Goal: Obtain resource: Download file/media

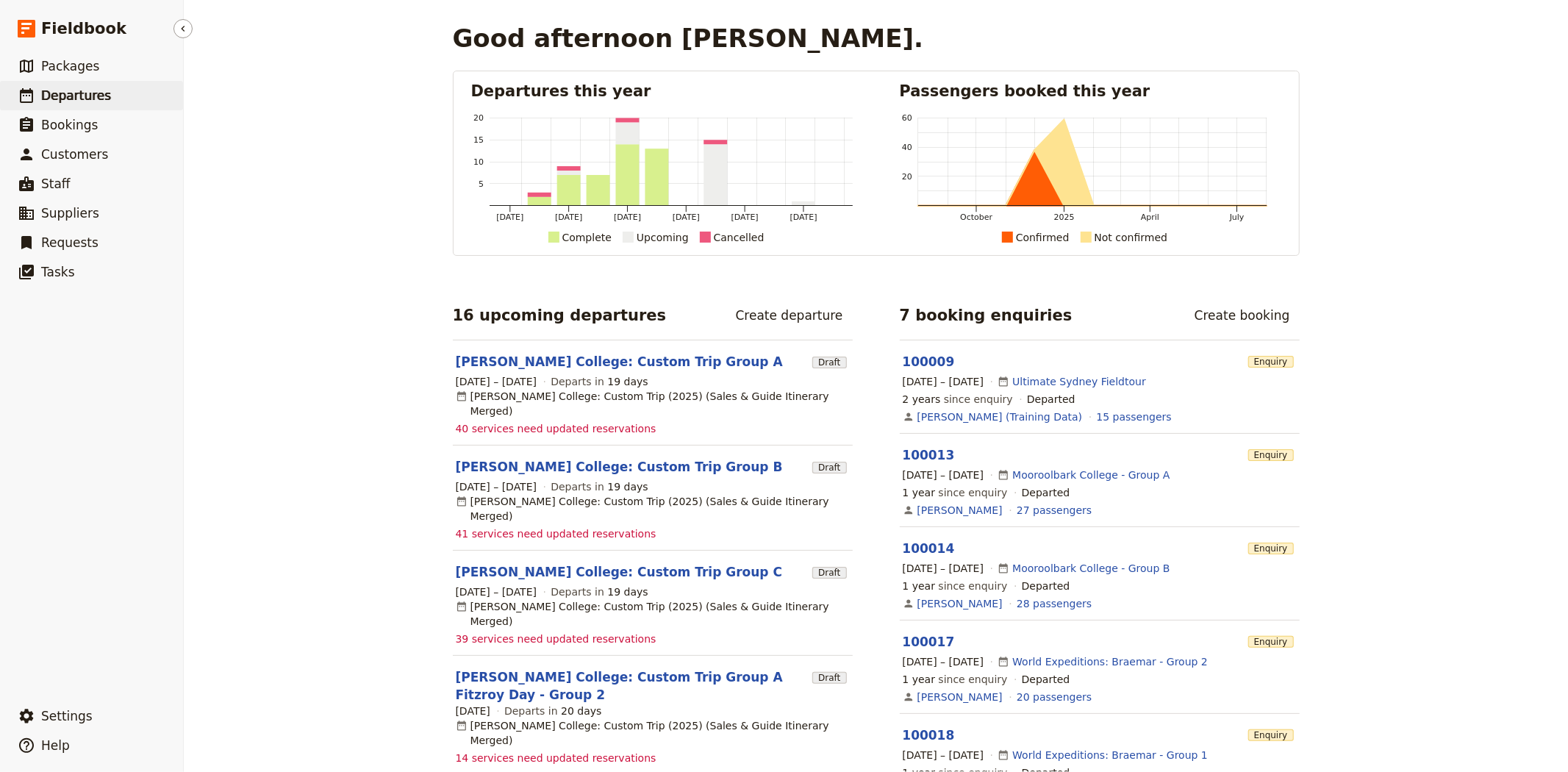
click at [62, 101] on span "Departures" at bounding box center [76, 95] width 70 height 15
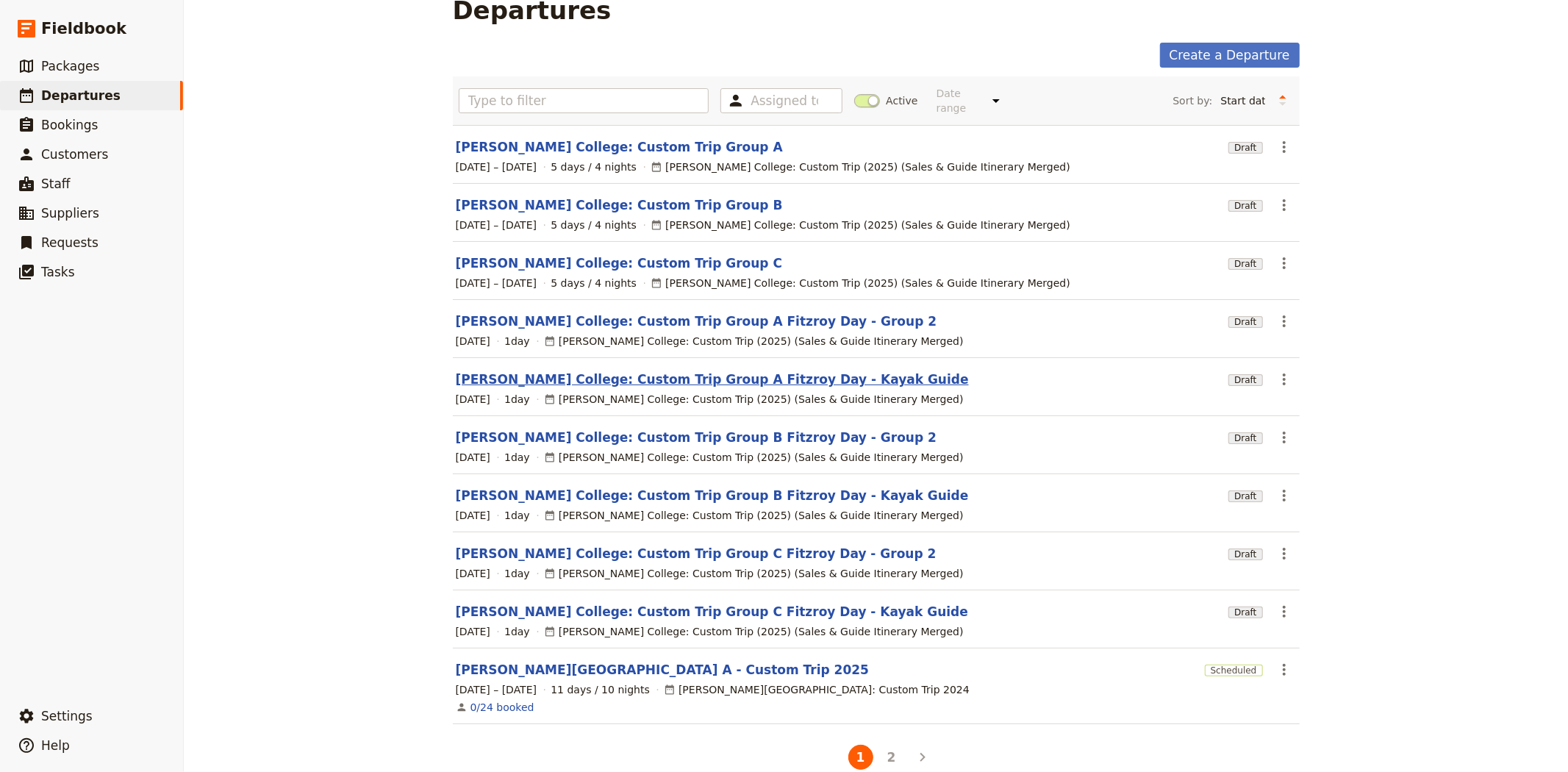
scroll to position [43, 0]
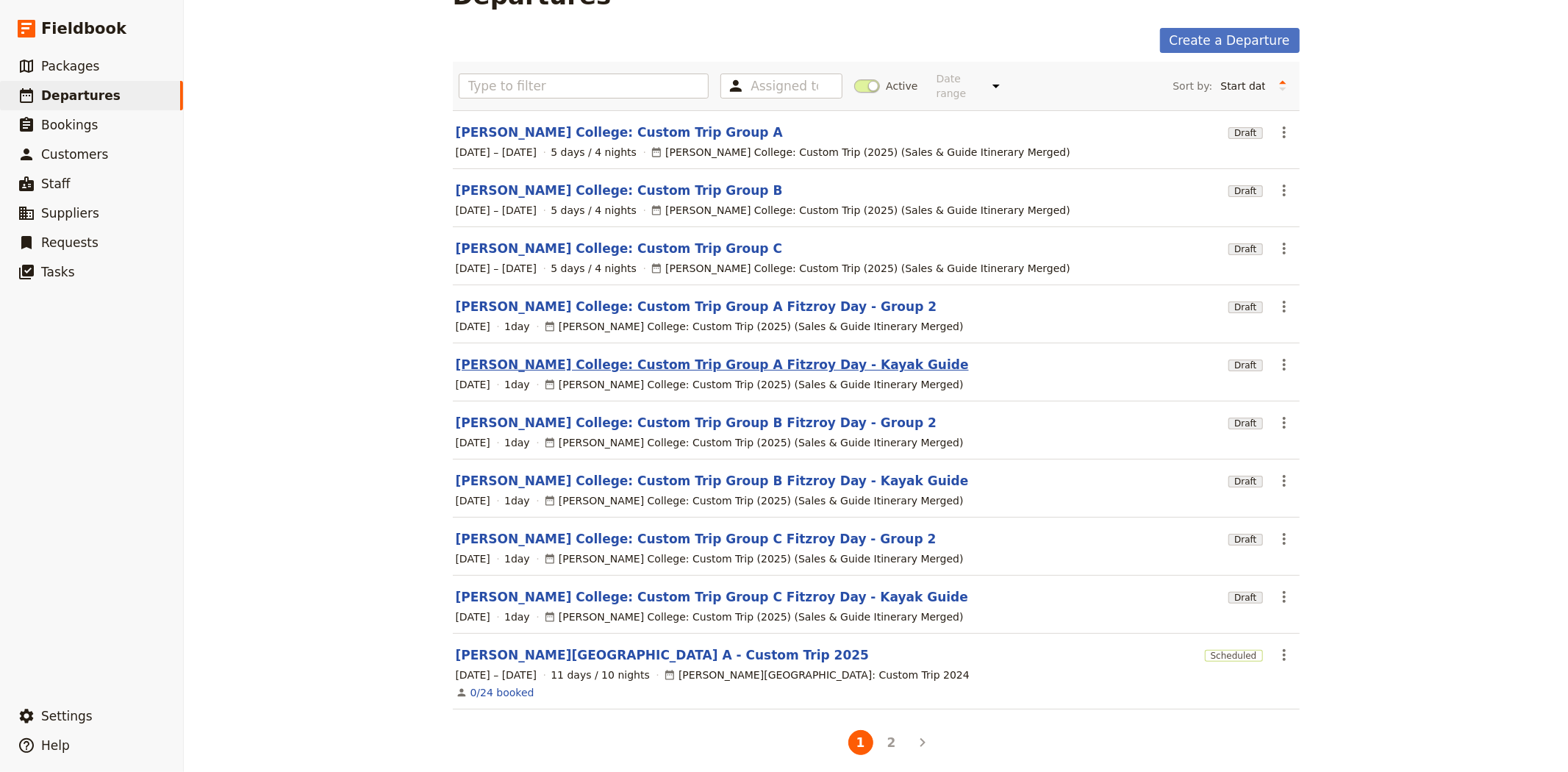
click at [536, 356] on link "[PERSON_NAME] College: Custom Trip Group A Fitzroy Day - Kayak Guide" at bounding box center [712, 364] width 513 height 18
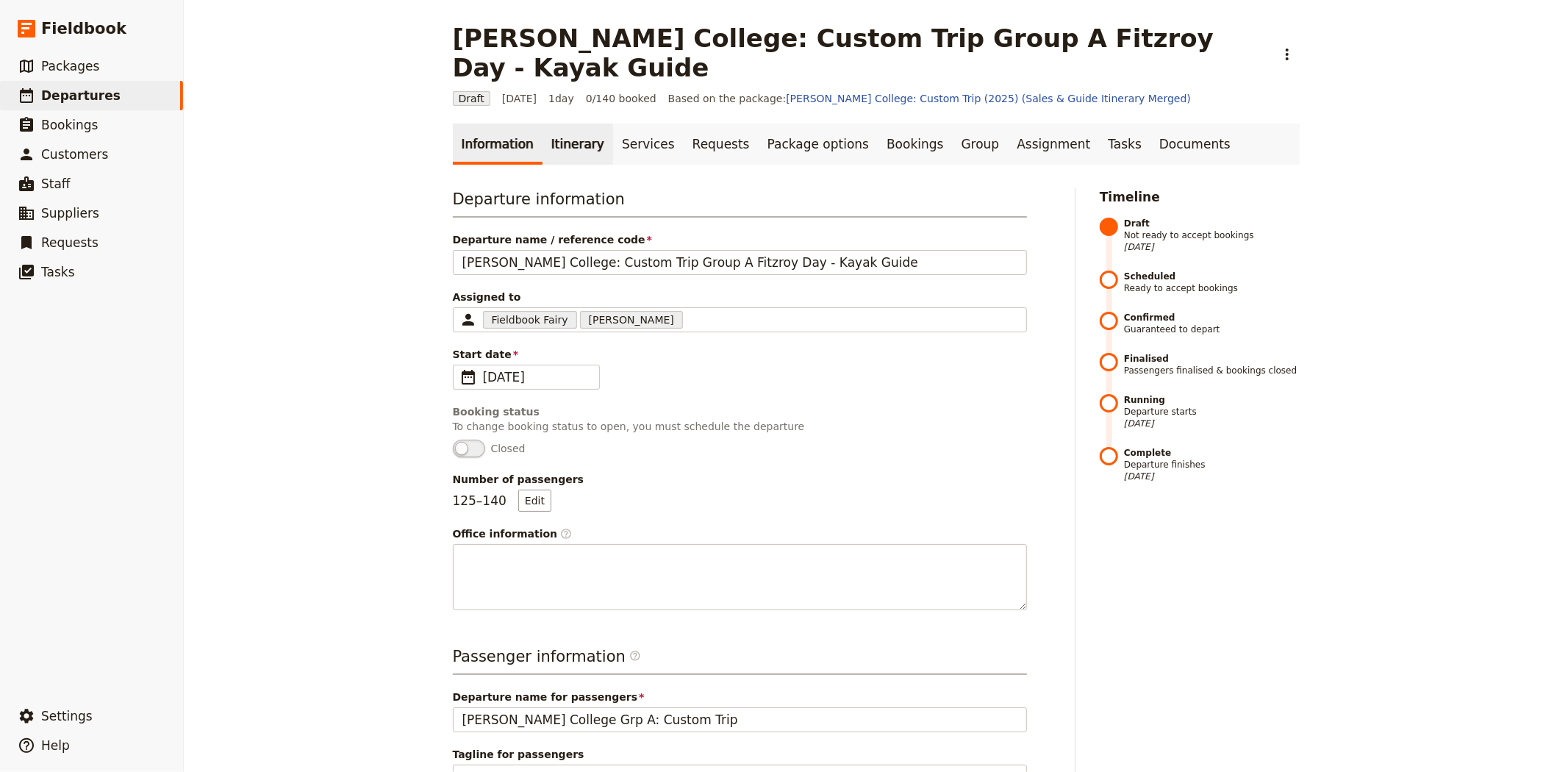
click at [570, 126] on link "Itinerary" at bounding box center [577, 143] width 71 height 41
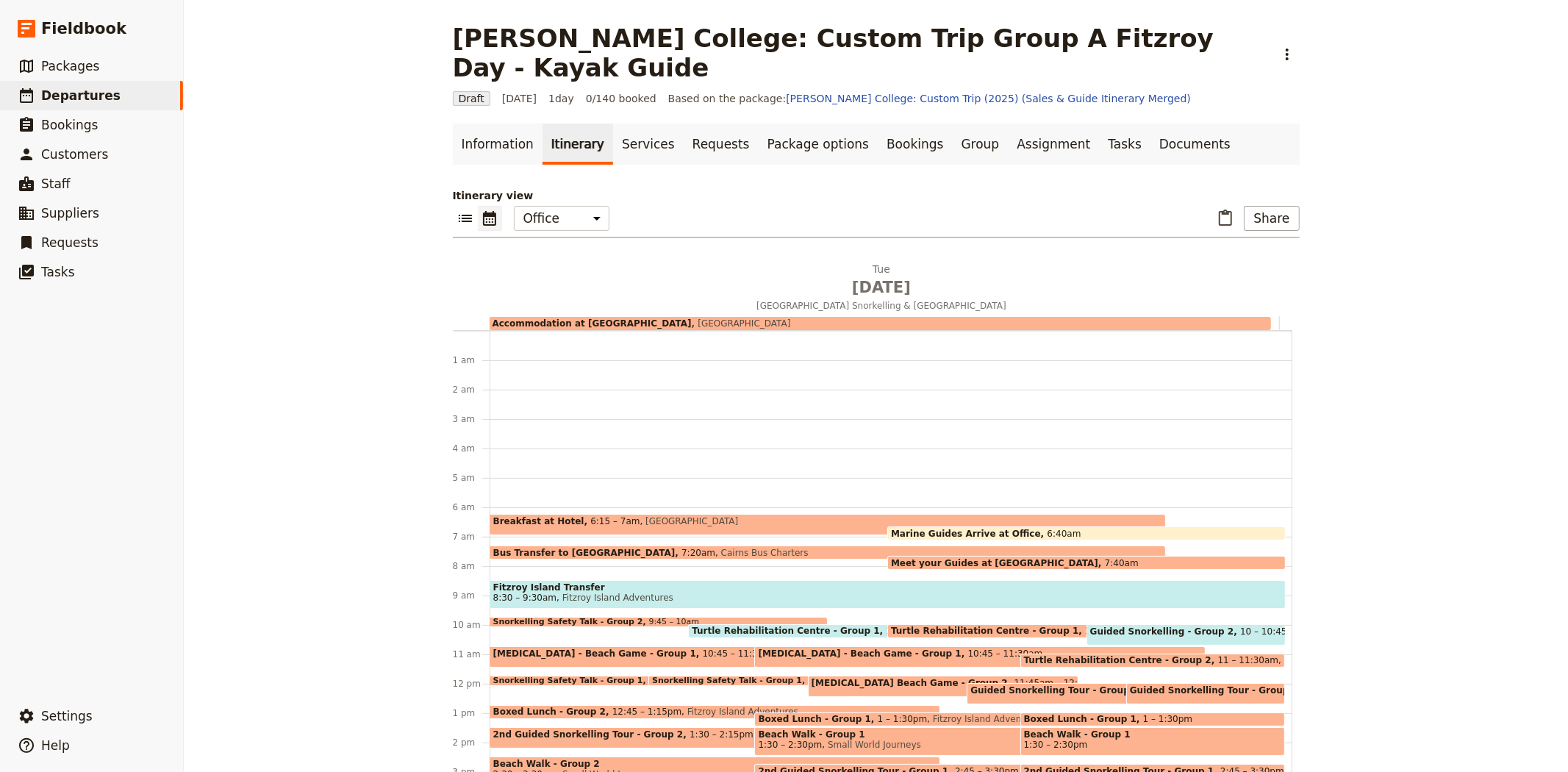
scroll to position [169, 0]
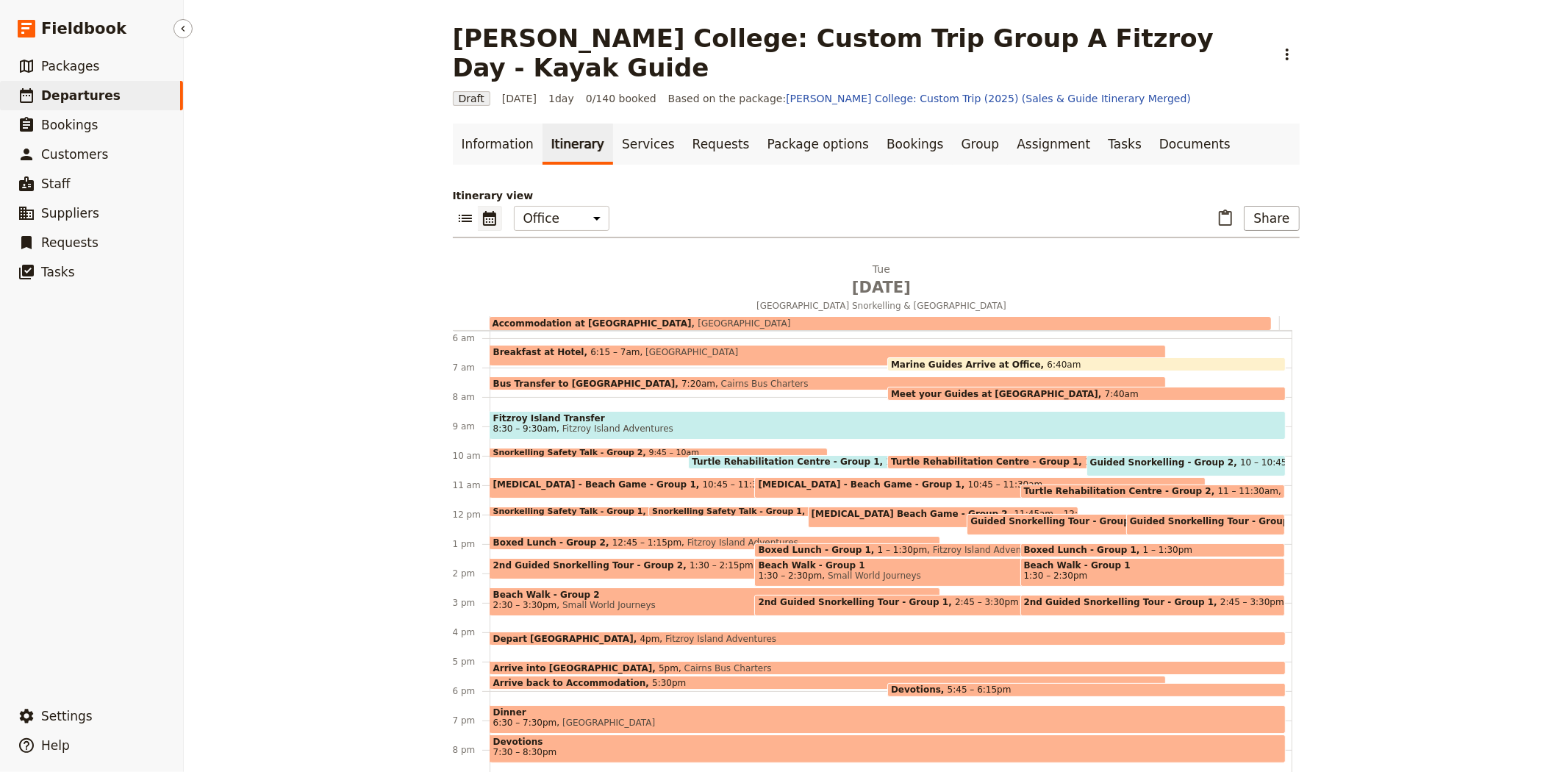
click at [110, 90] on link "​ Departures" at bounding box center [91, 96] width 183 height 30
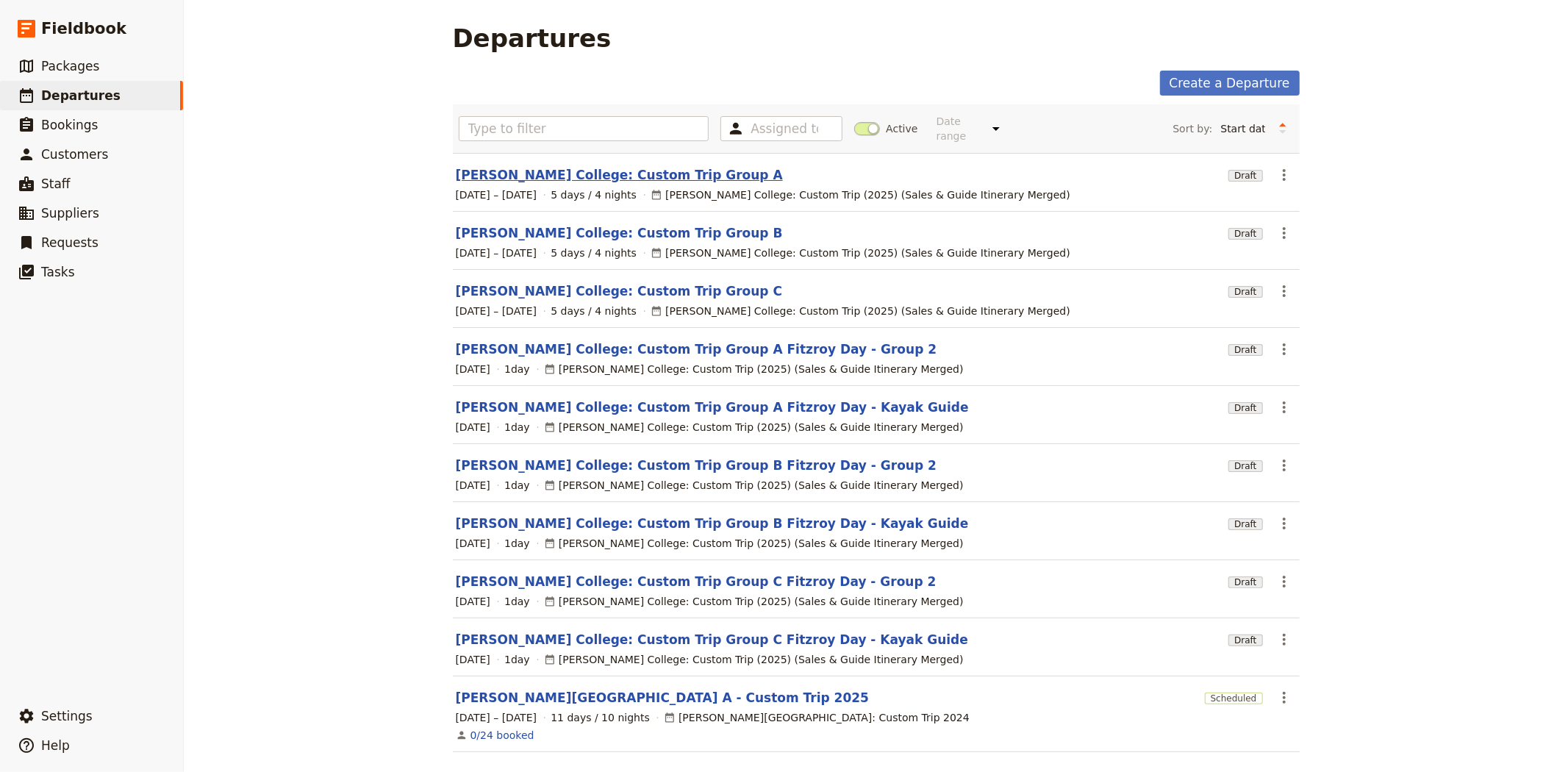
click at [581, 166] on link "[PERSON_NAME] College: Custom Trip Group A" at bounding box center [620, 175] width 327 height 18
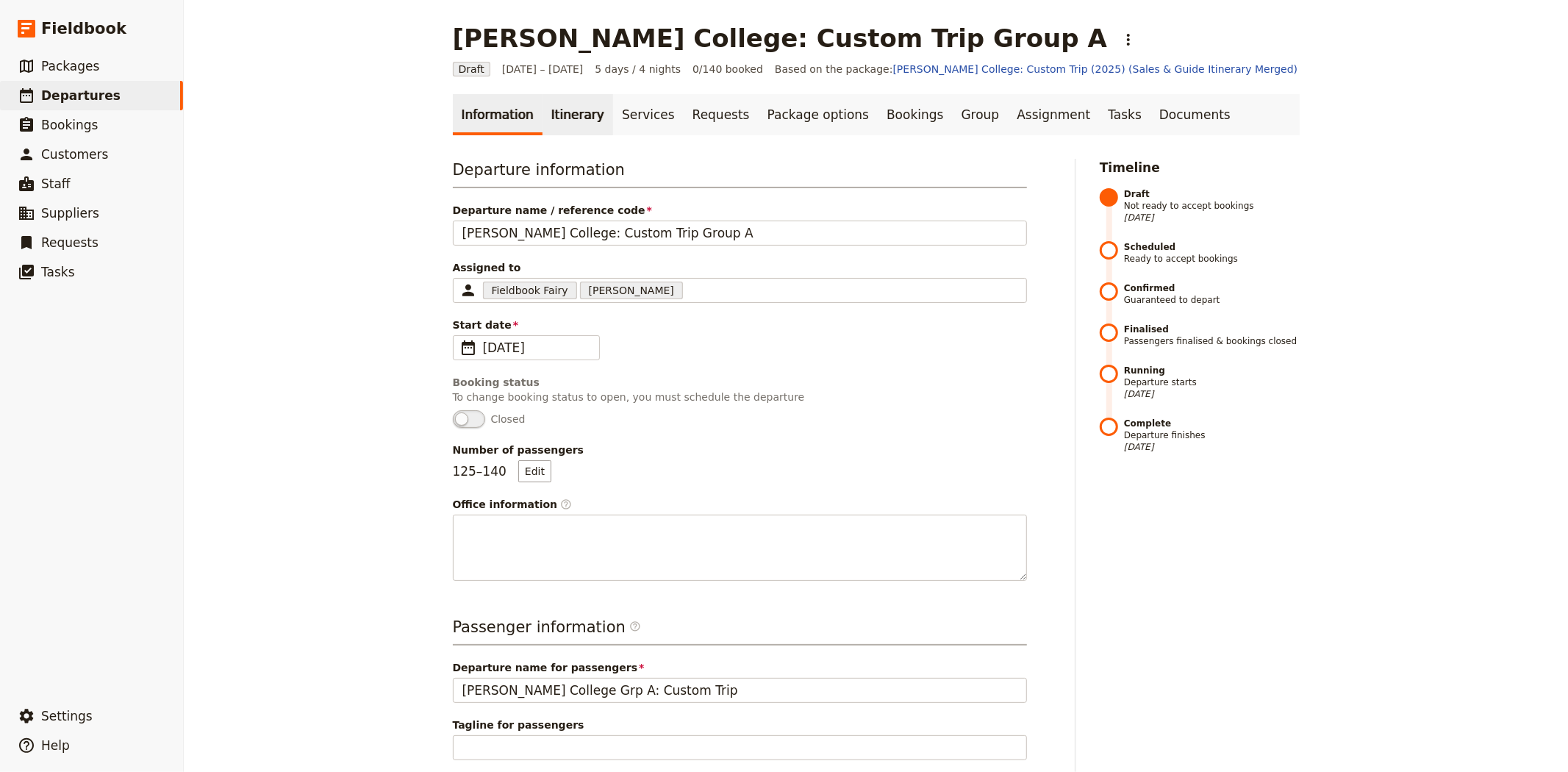
click at [561, 123] on link "Itinerary" at bounding box center [577, 115] width 71 height 41
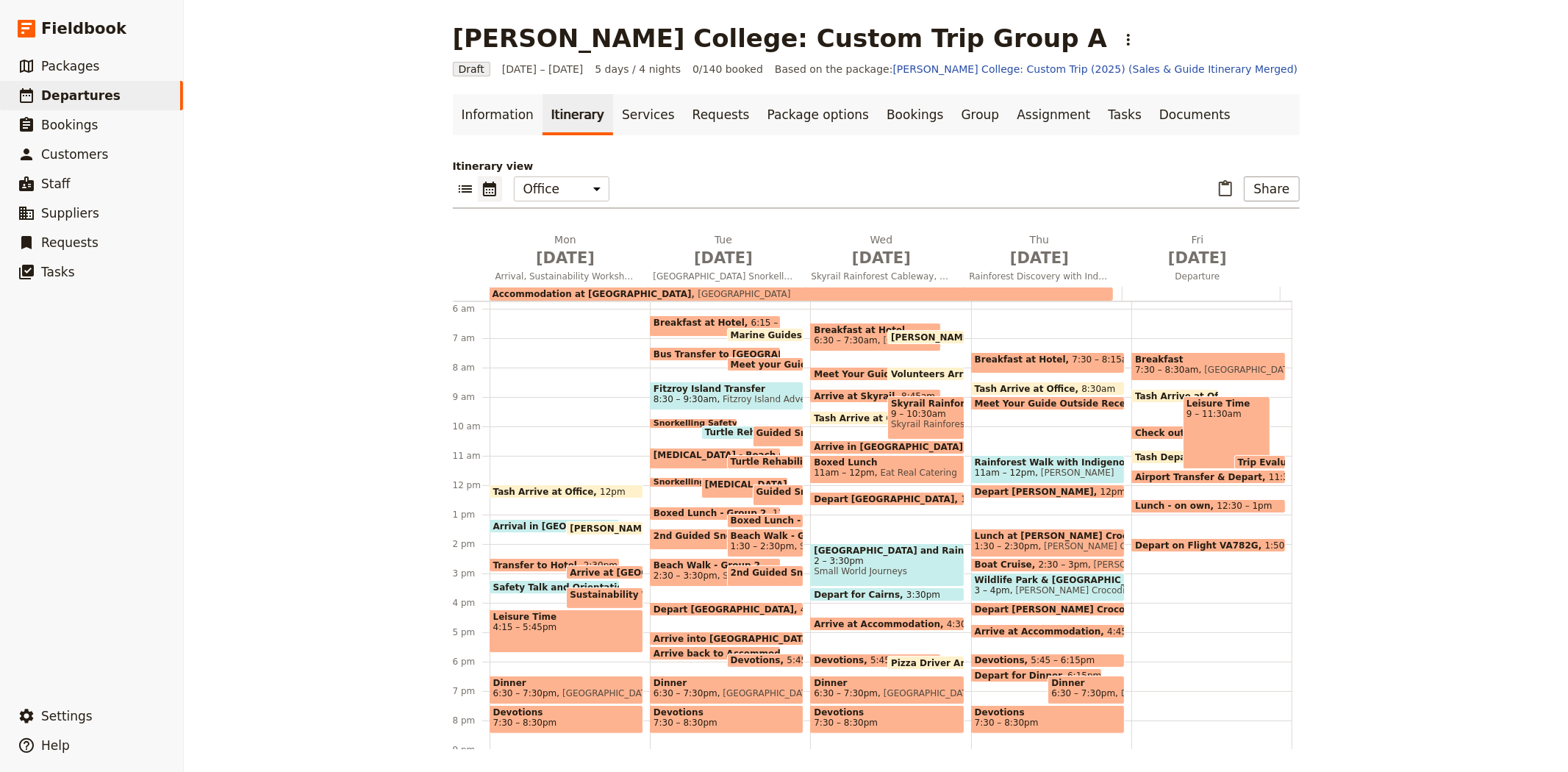
scroll to position [251, 0]
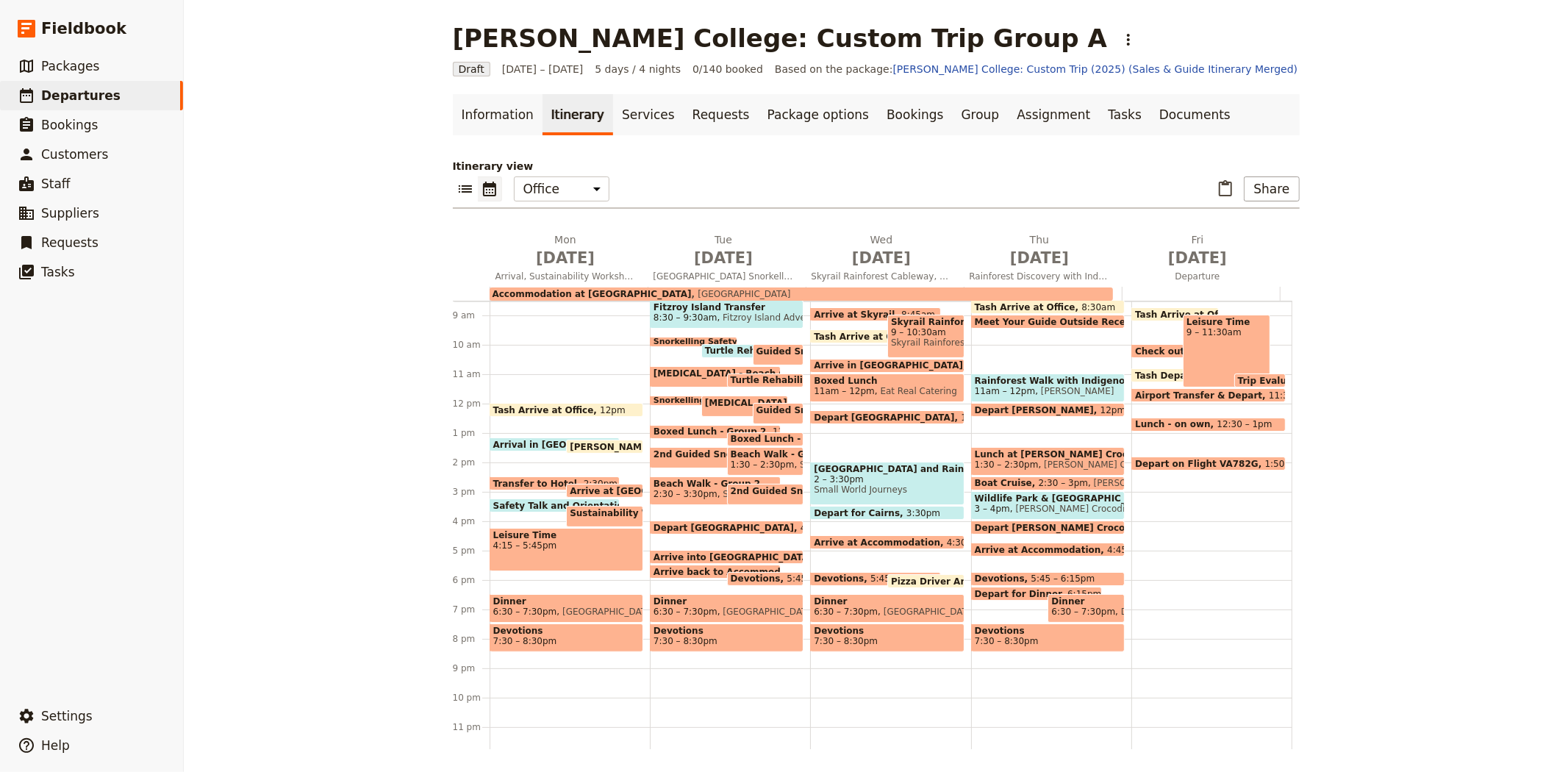
click at [584, 609] on span "[GEOGRAPHIC_DATA]" at bounding box center [606, 611] width 98 height 10
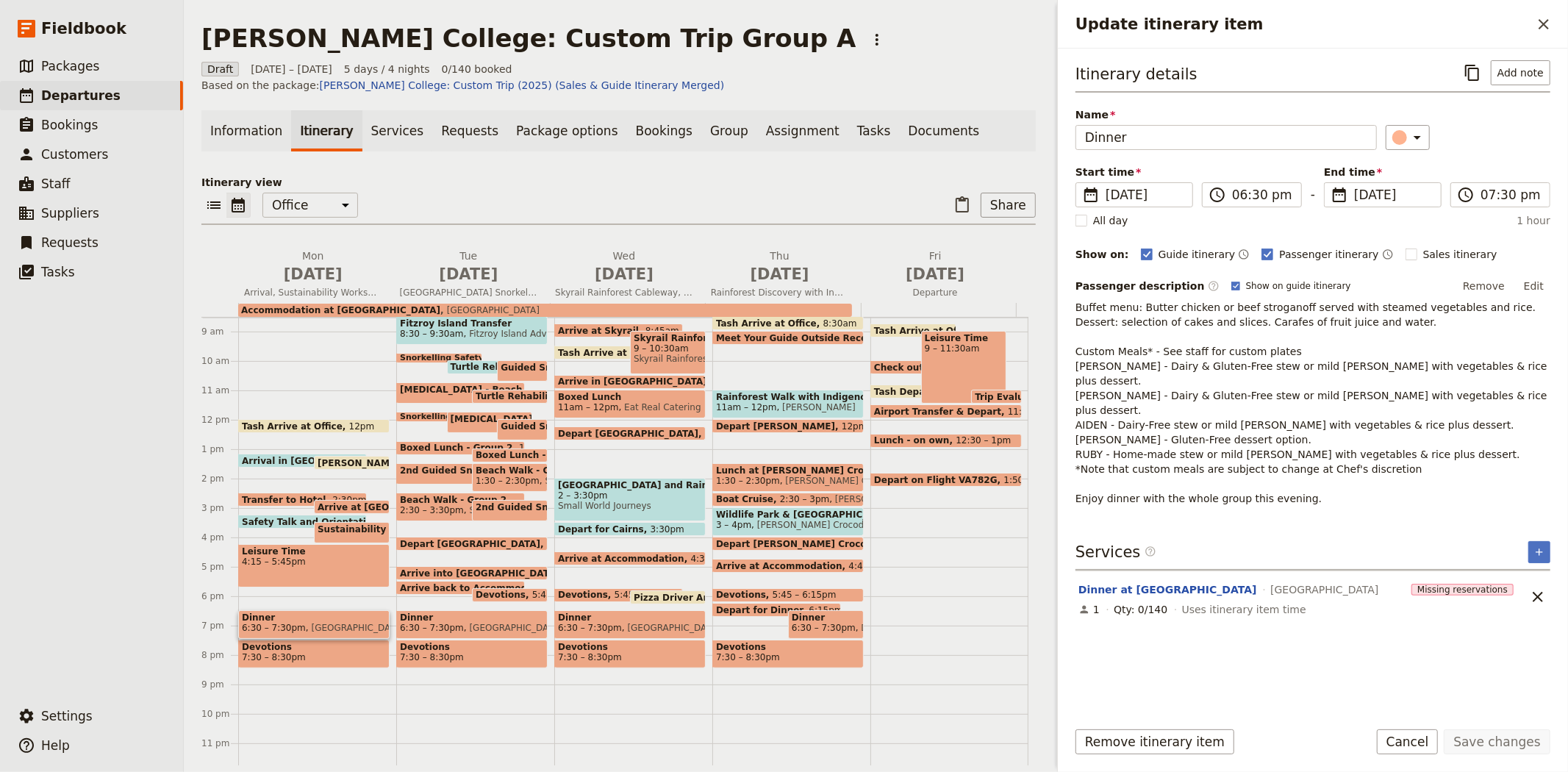
click at [471, 613] on span "Dinner" at bounding box center [471, 618] width 144 height 10
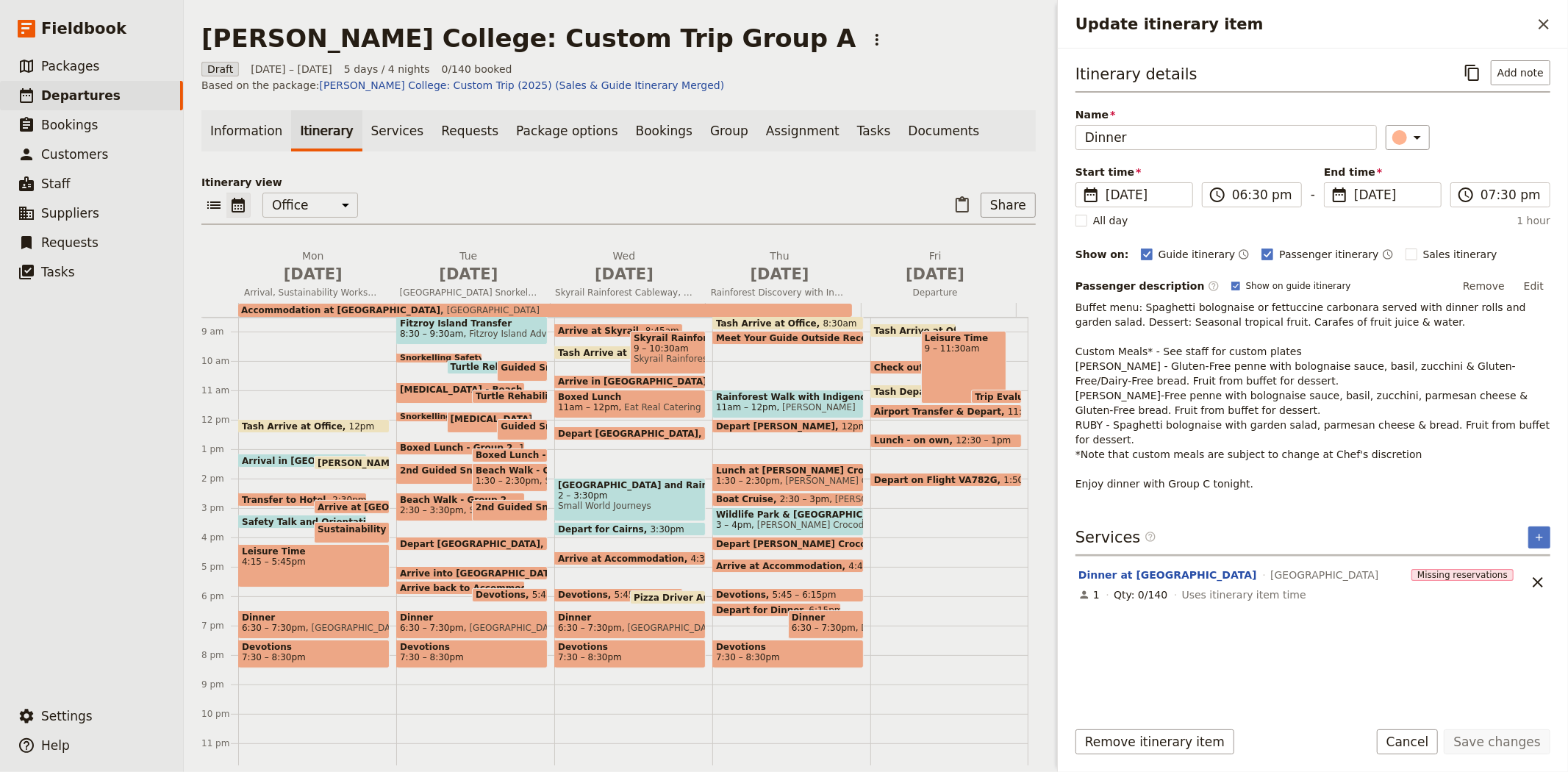
click at [584, 623] on span "6:30 – 7:30pm" at bounding box center [590, 628] width 64 height 10
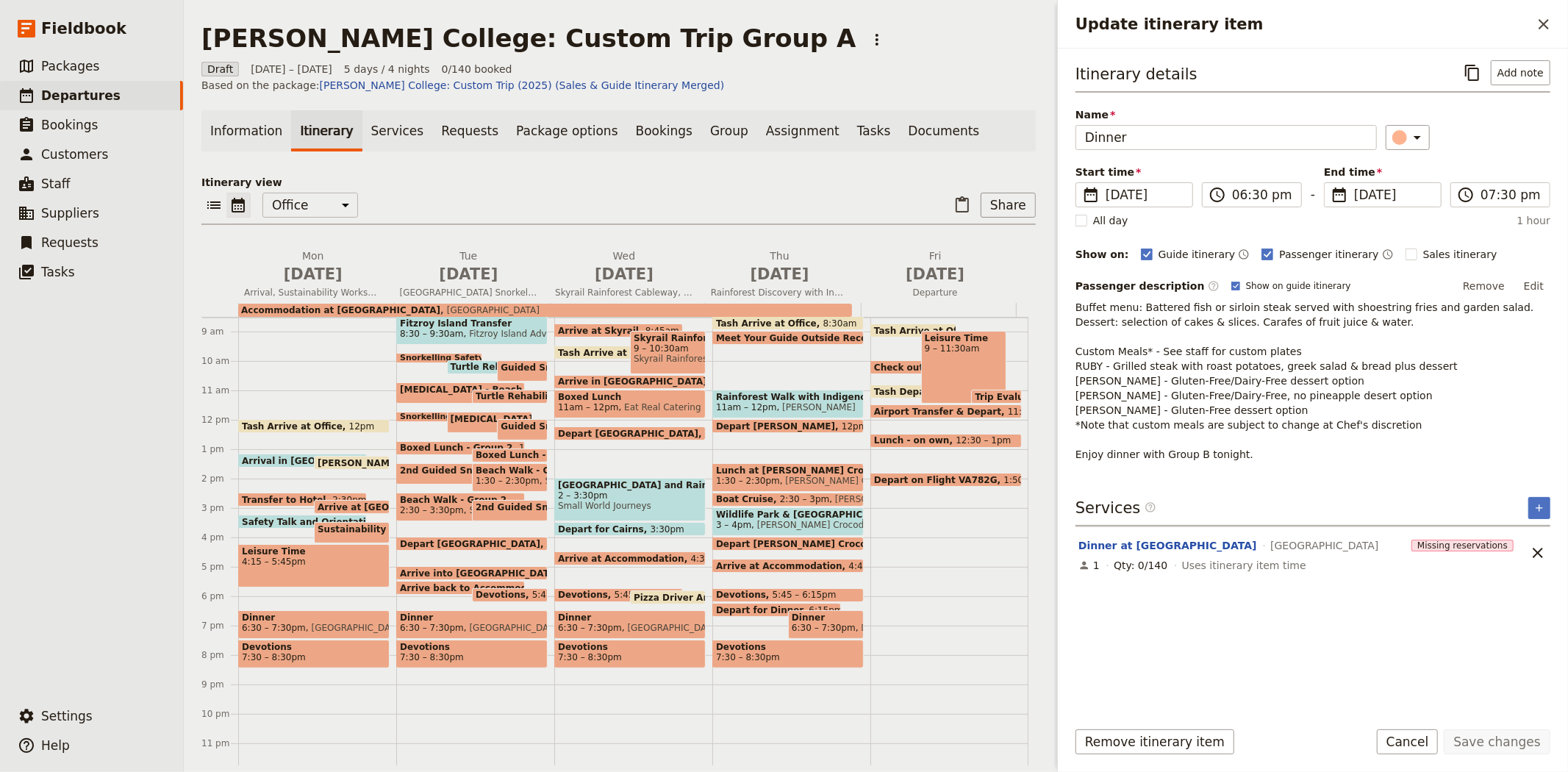
click at [793, 623] on span "6:30 – 7:30pm" at bounding box center [824, 628] width 64 height 10
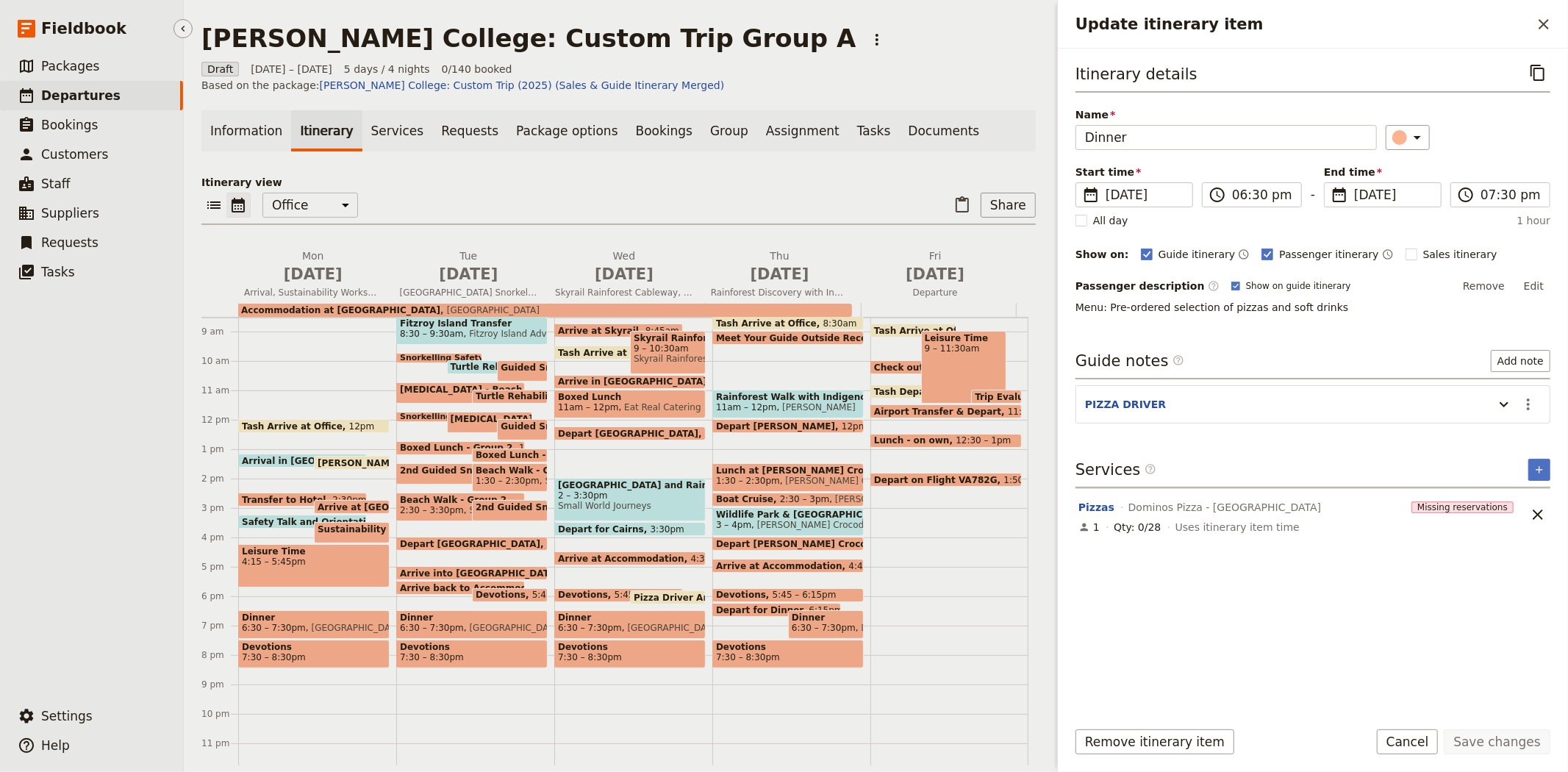
click at [104, 94] on span "Departures" at bounding box center [81, 95] width 79 height 15
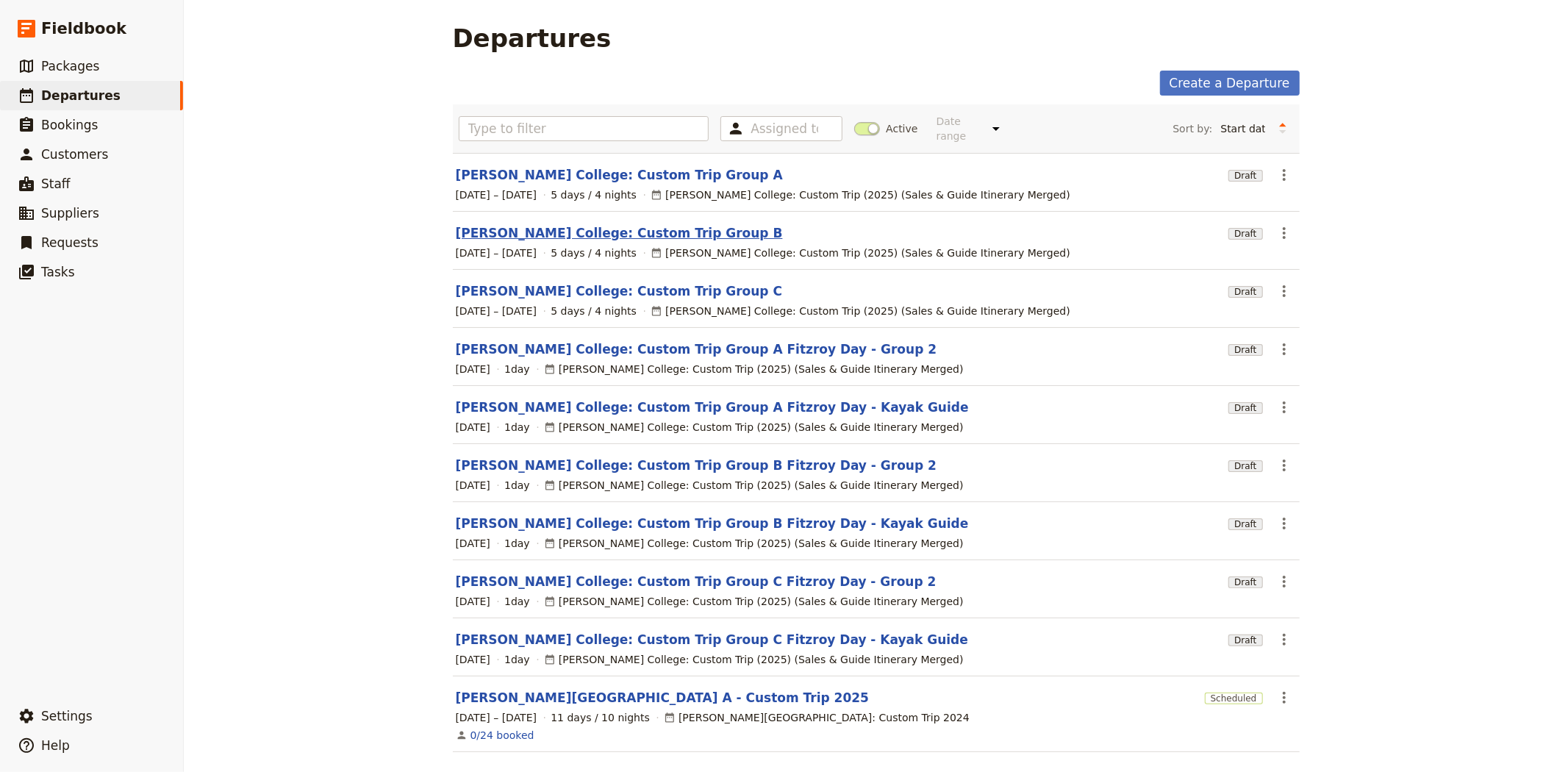
click at [612, 226] on link "[PERSON_NAME] College: Custom Trip Group B" at bounding box center [620, 233] width 327 height 18
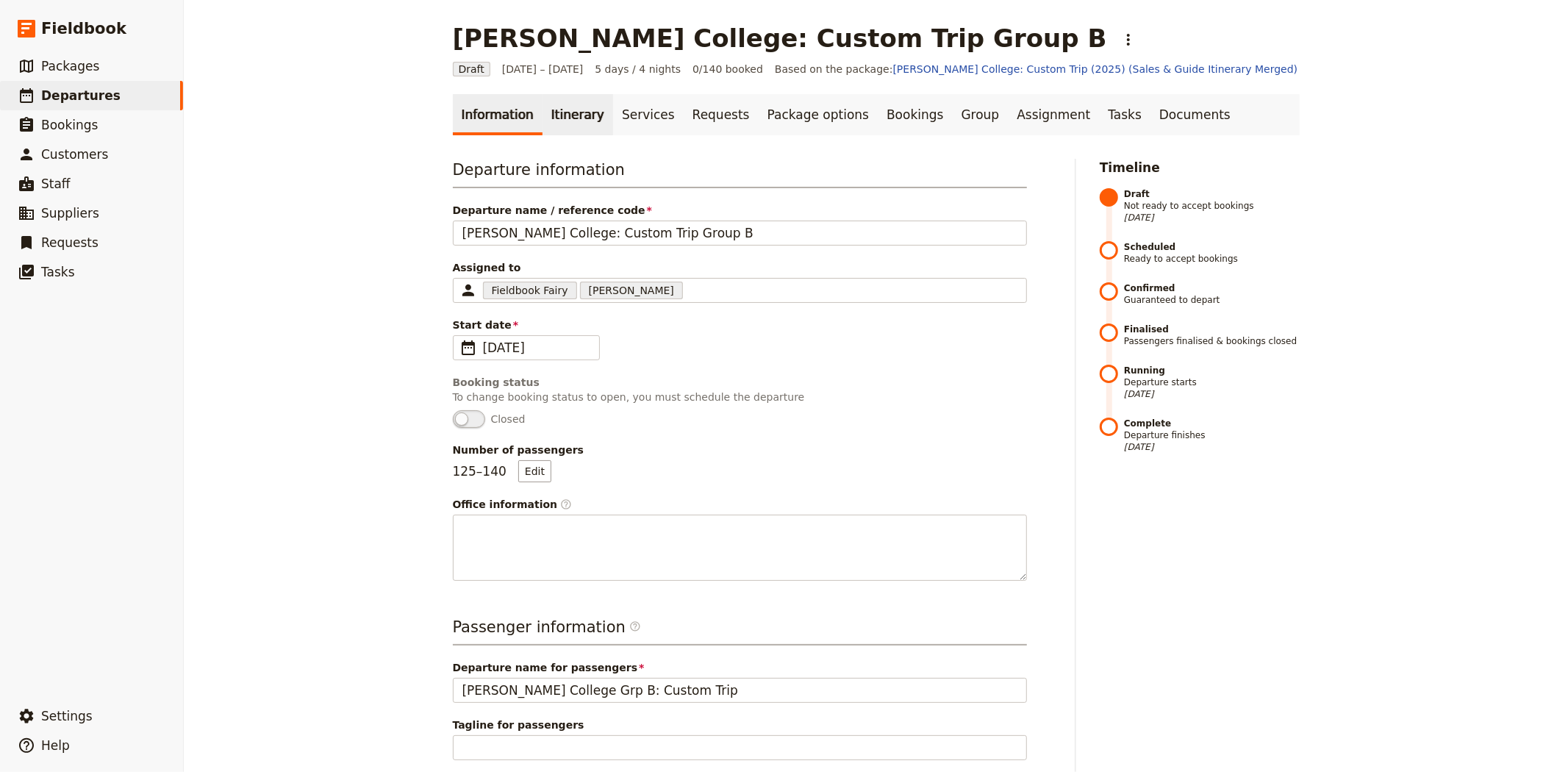
click at [575, 114] on link "Itinerary" at bounding box center [577, 115] width 71 height 41
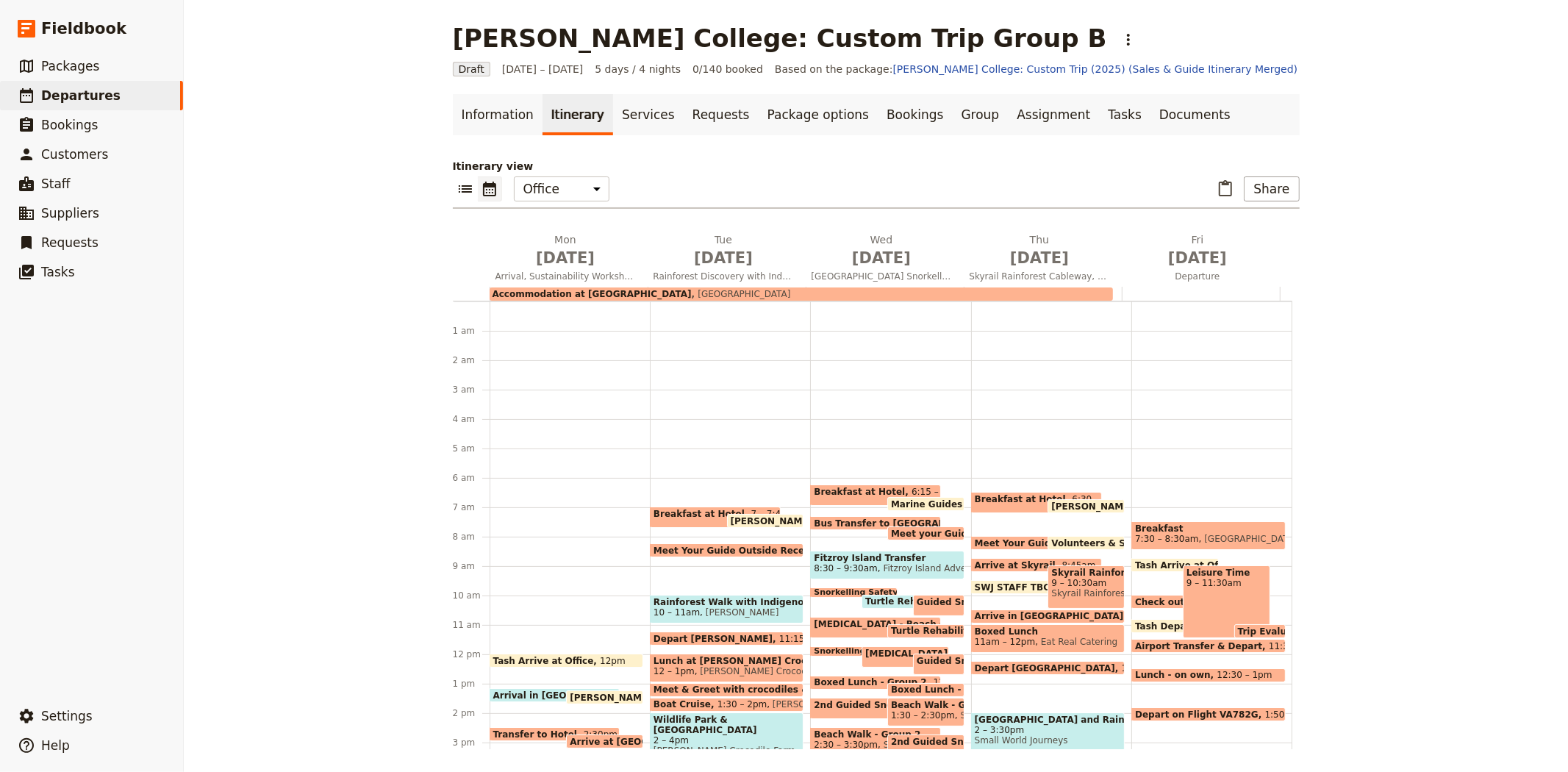
scroll to position [169, 0]
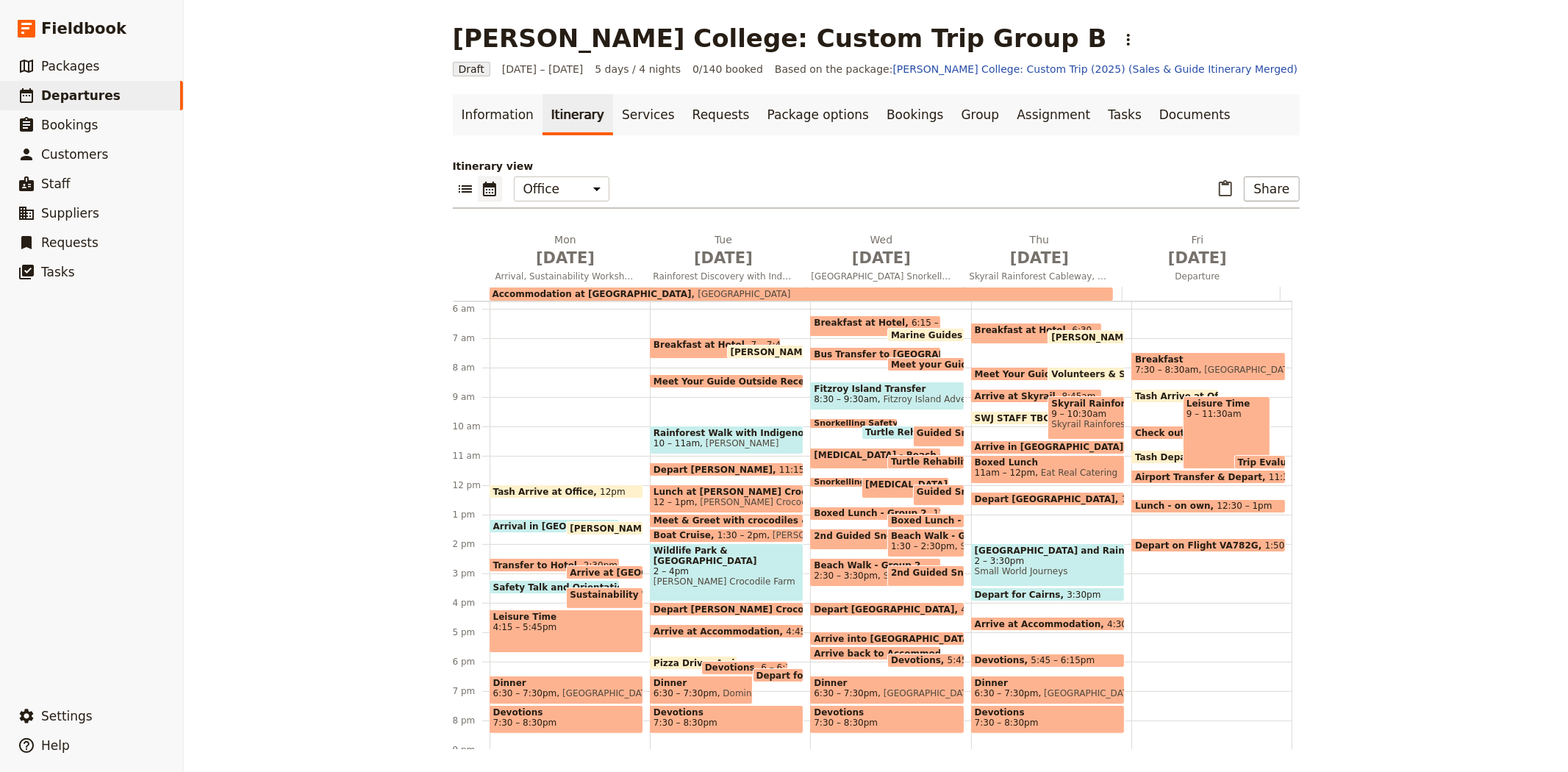
click at [544, 682] on span "Dinner" at bounding box center [567, 683] width 147 height 10
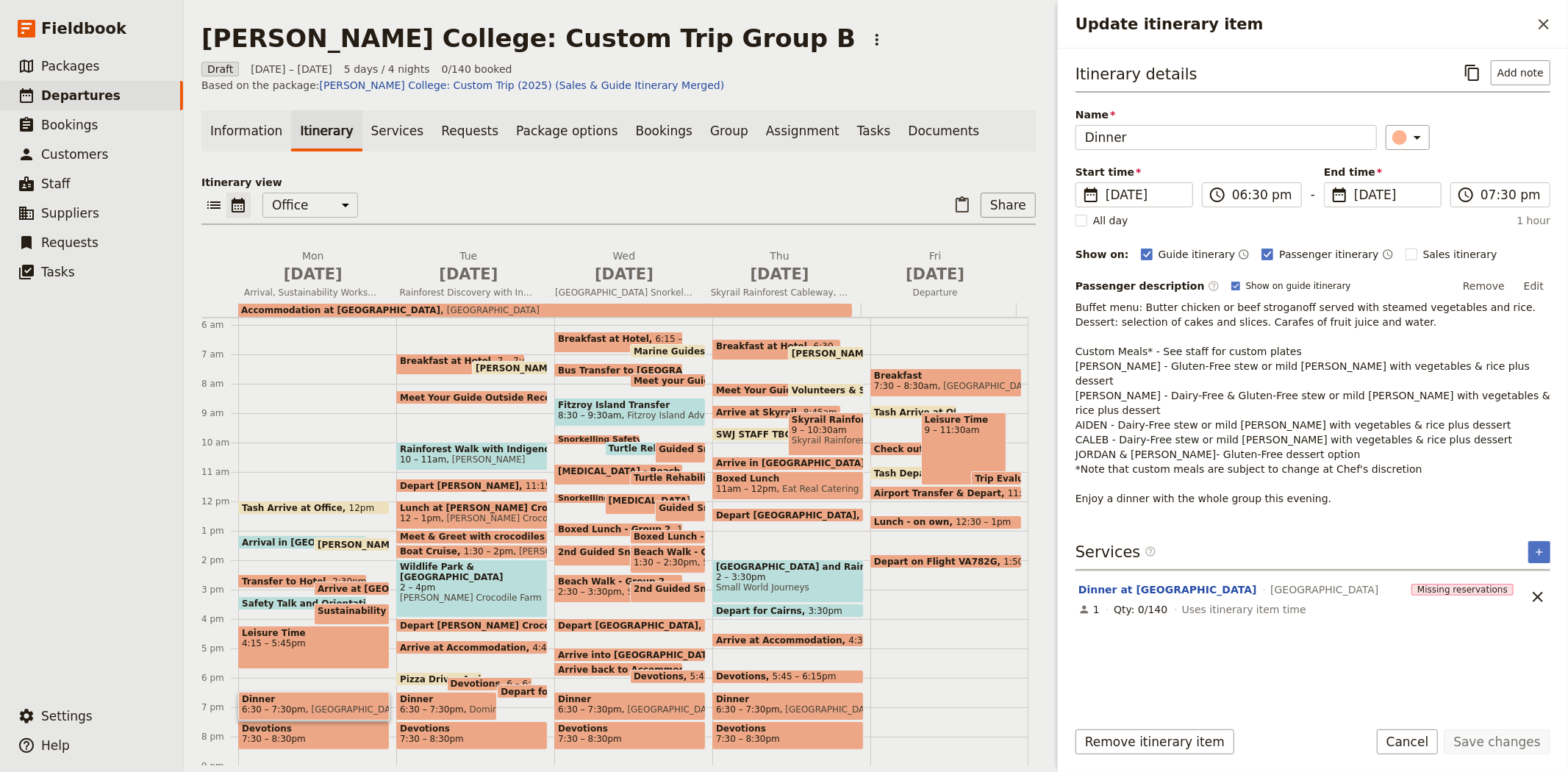
click at [468, 705] on span "Dominos Pizza - [GEOGRAPHIC_DATA]" at bounding box center [549, 710] width 171 height 10
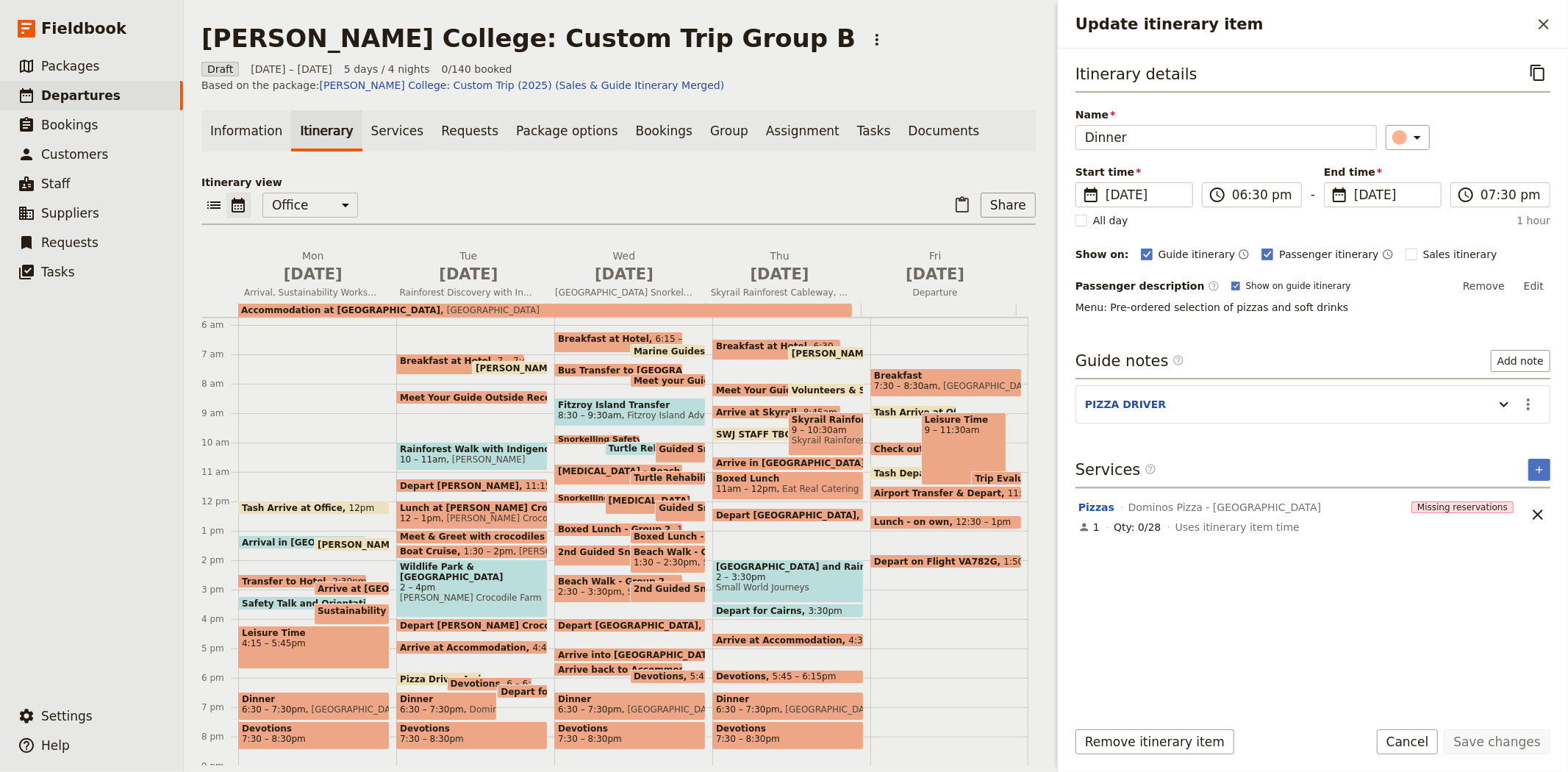
click at [613, 692] on div "Dinner 6:30 – 7:30pm [GEOGRAPHIC_DATA]" at bounding box center [630, 706] width 151 height 29
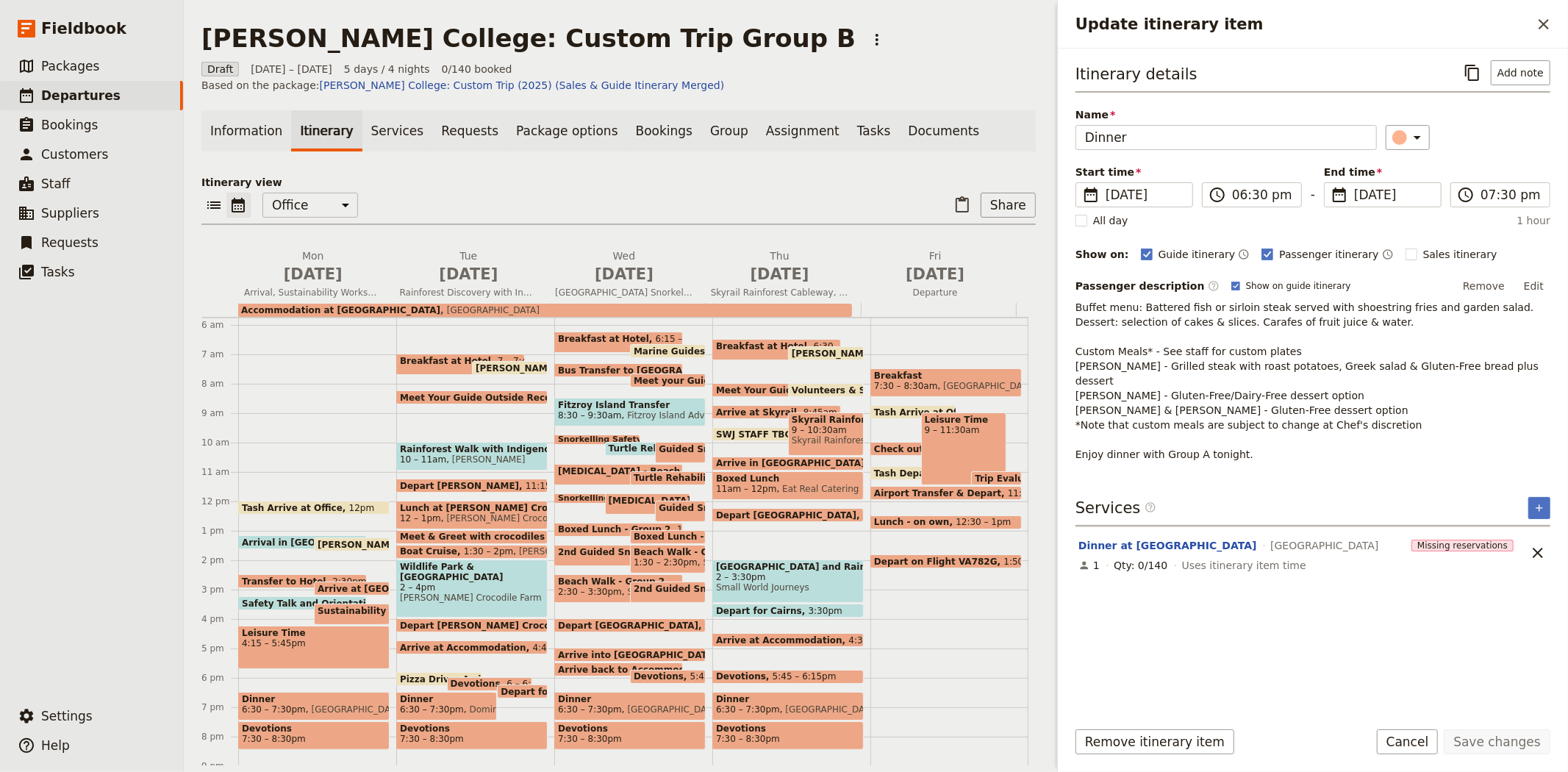
click at [780, 705] on span "[GEOGRAPHIC_DATA]" at bounding box center [829, 710] width 98 height 10
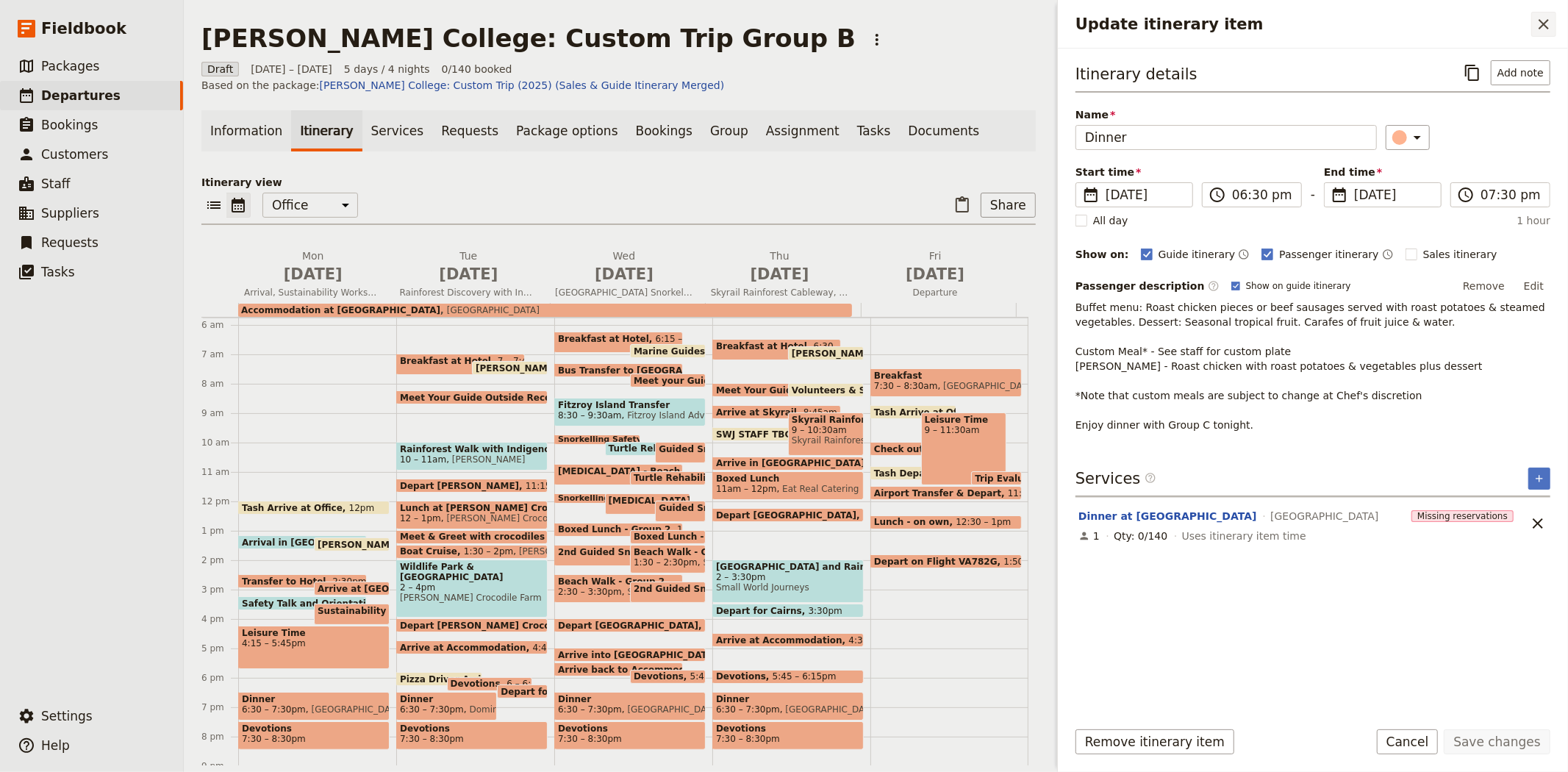
click at [1539, 19] on icon "Close drawer" at bounding box center [1543, 24] width 10 height 10
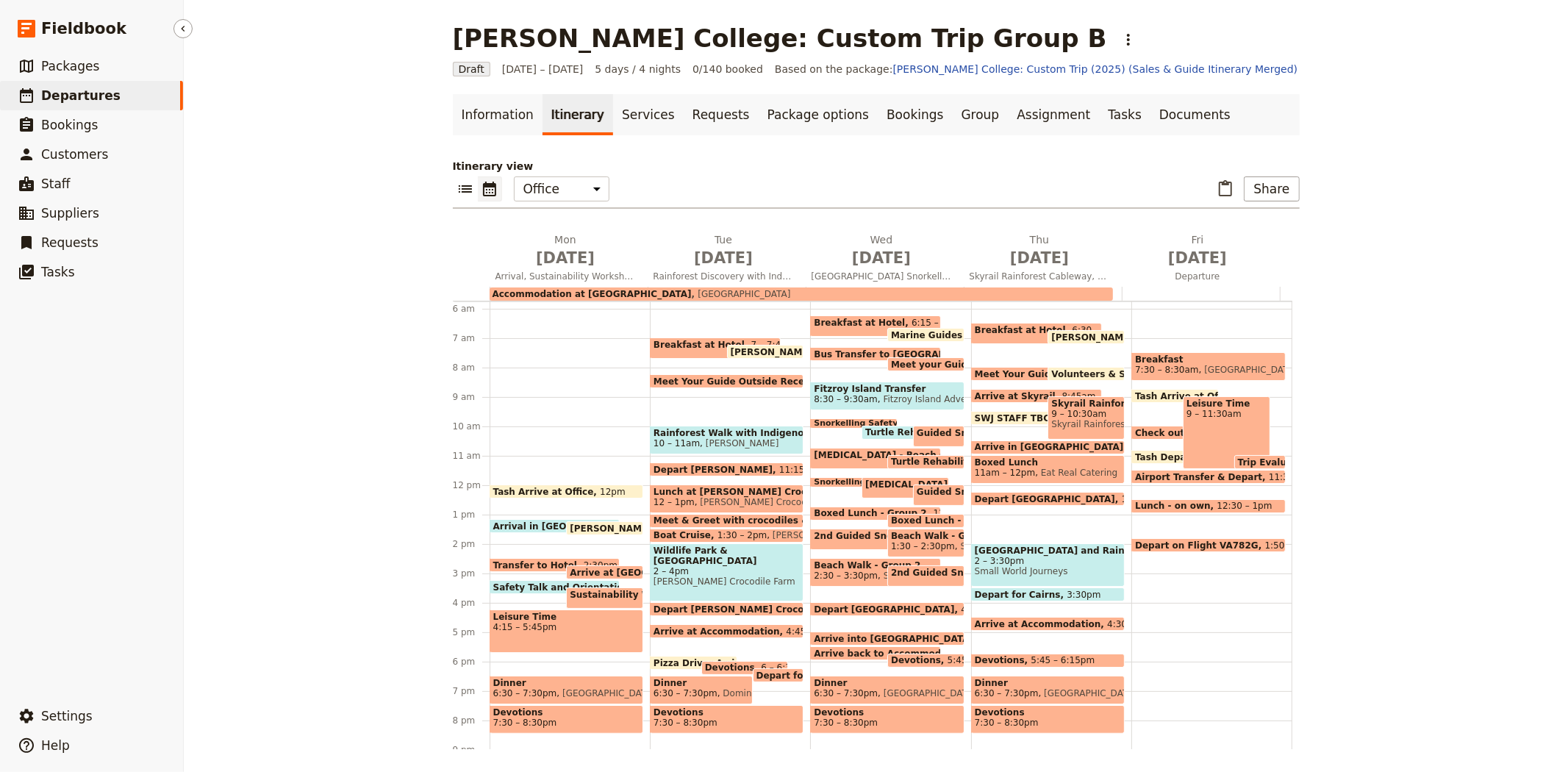
click at [91, 101] on span "Departures" at bounding box center [81, 95] width 79 height 15
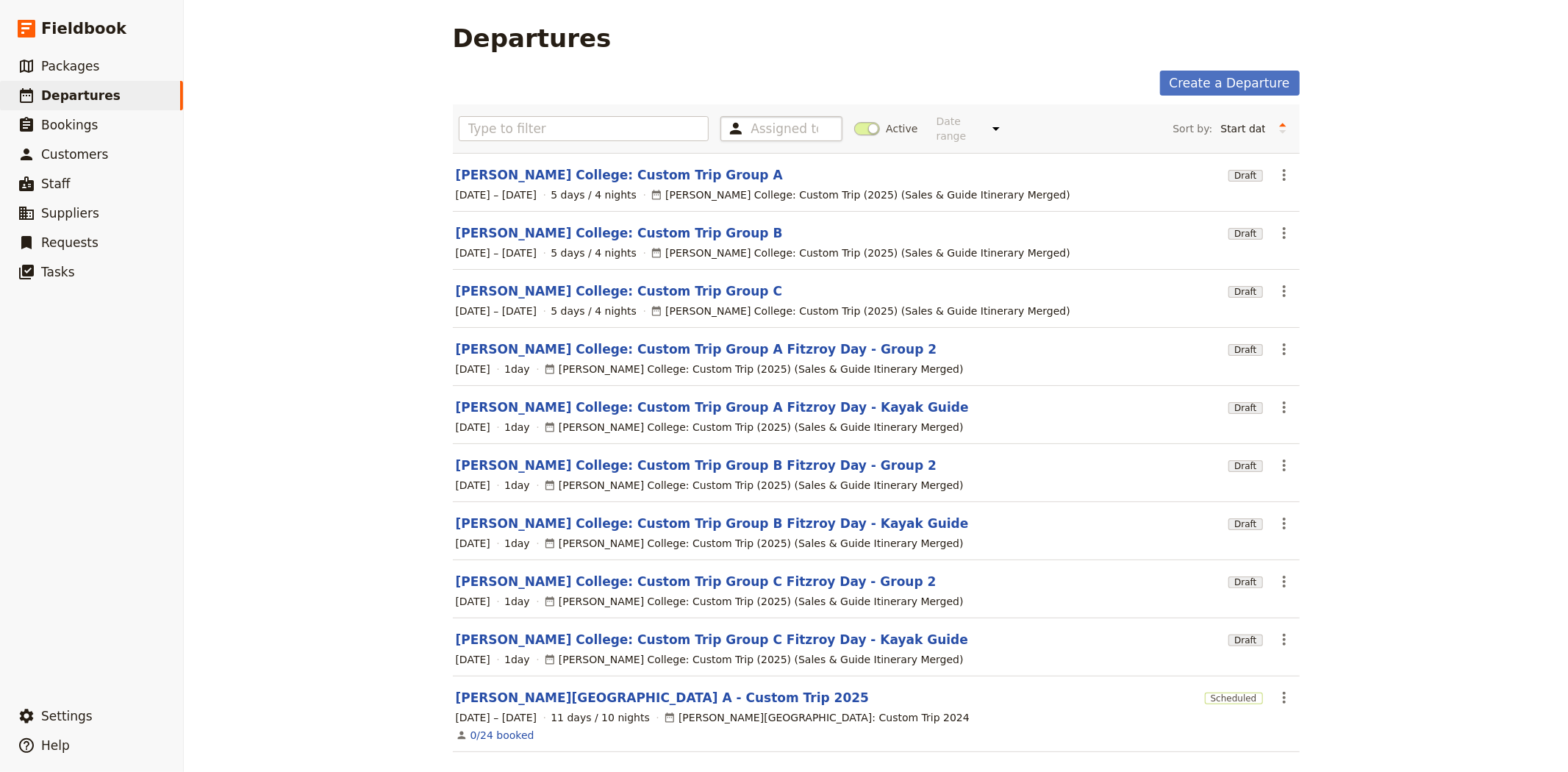
drag, startPoint x: 859, startPoint y: 122, endPoint x: 726, endPoint y: 133, distance: 133.5
click at [857, 122] on span at bounding box center [867, 129] width 26 height 13
click at [854, 122] on input "Active" at bounding box center [854, 122] width 0 height 0
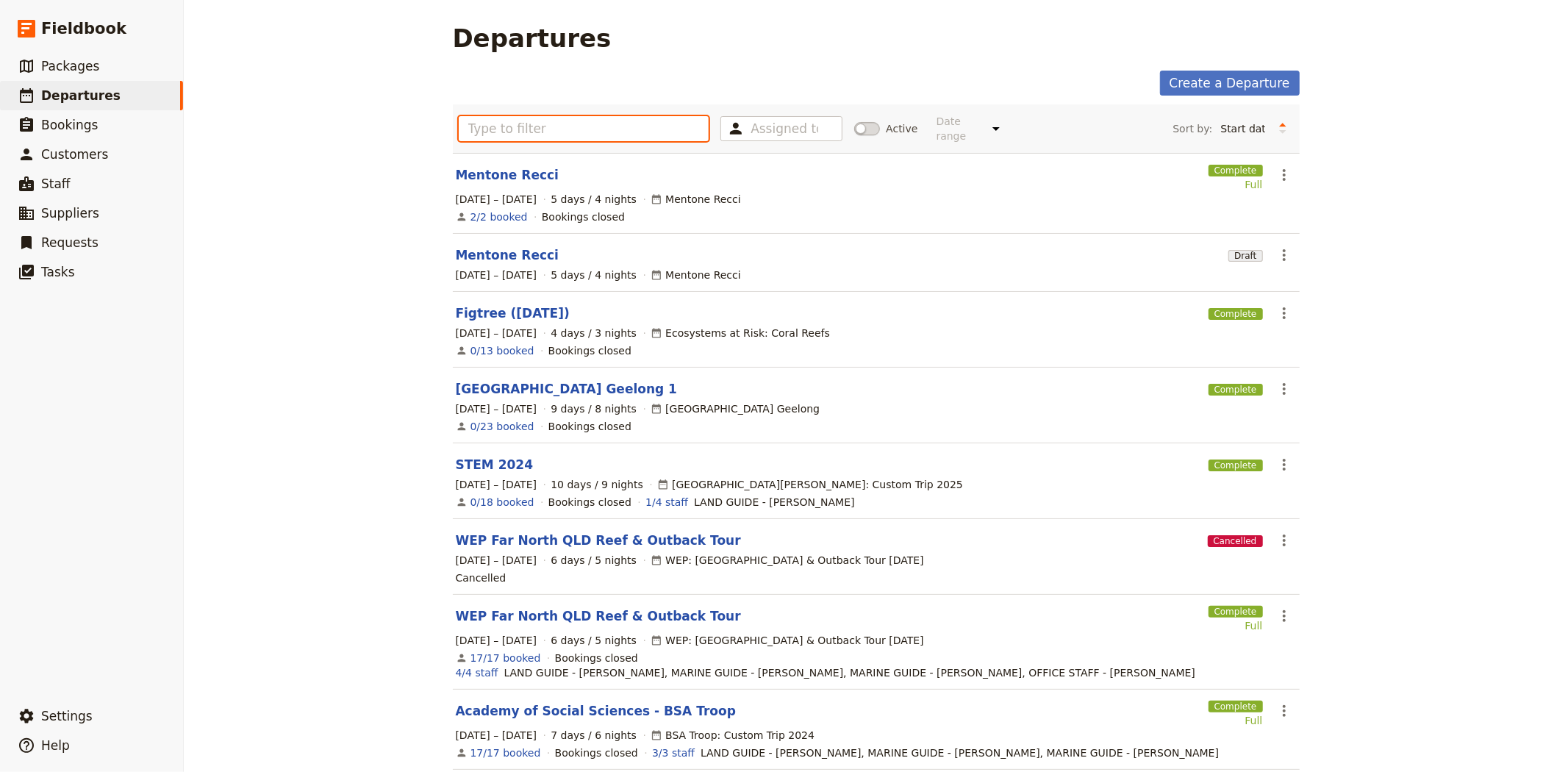
click at [660, 134] on input "text" at bounding box center [584, 129] width 251 height 25
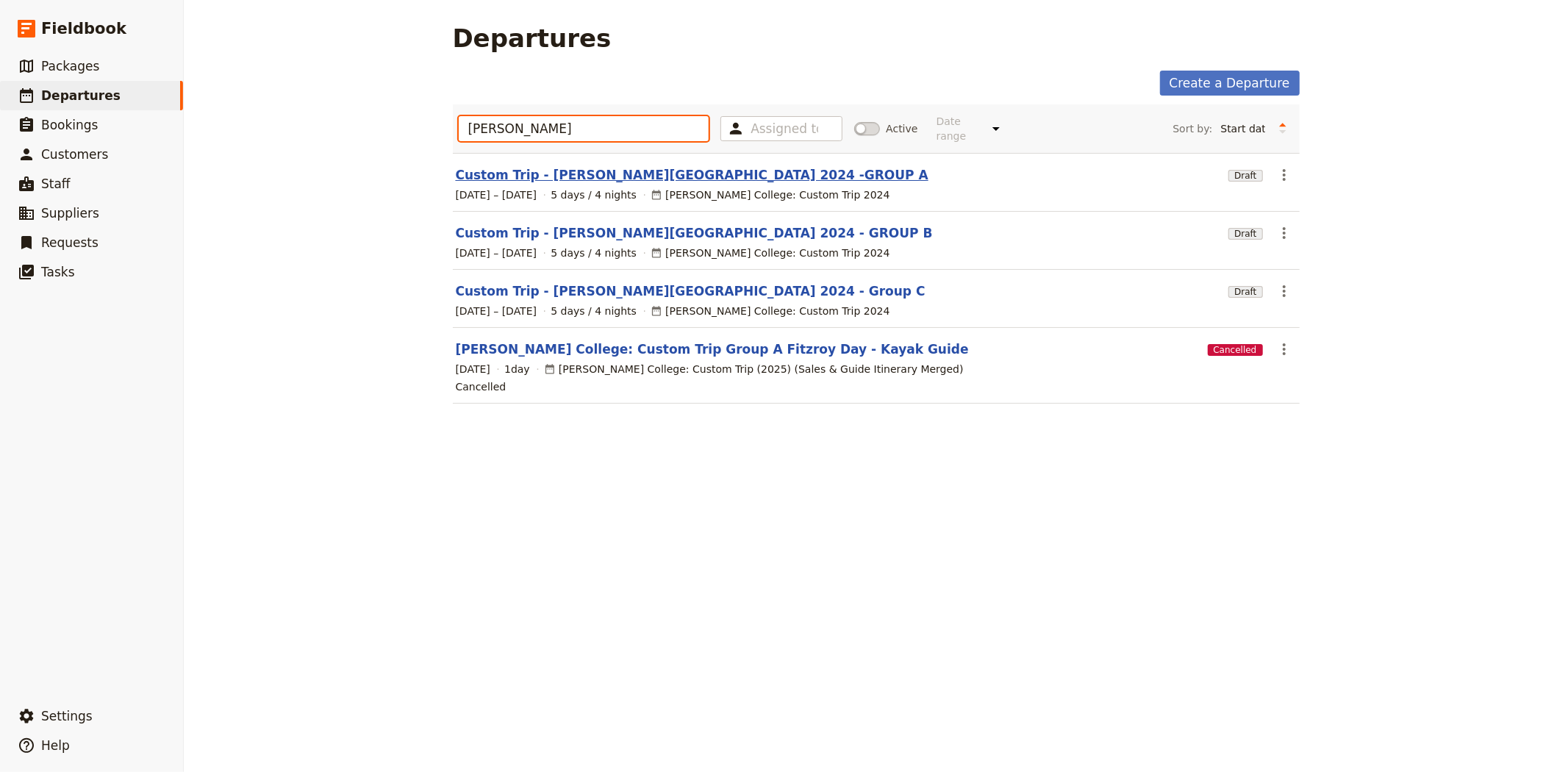
type input "[PERSON_NAME]"
click at [676, 166] on link "Custom Trip - [PERSON_NAME][GEOGRAPHIC_DATA] 2024 -GROUP A" at bounding box center [692, 175] width 472 height 18
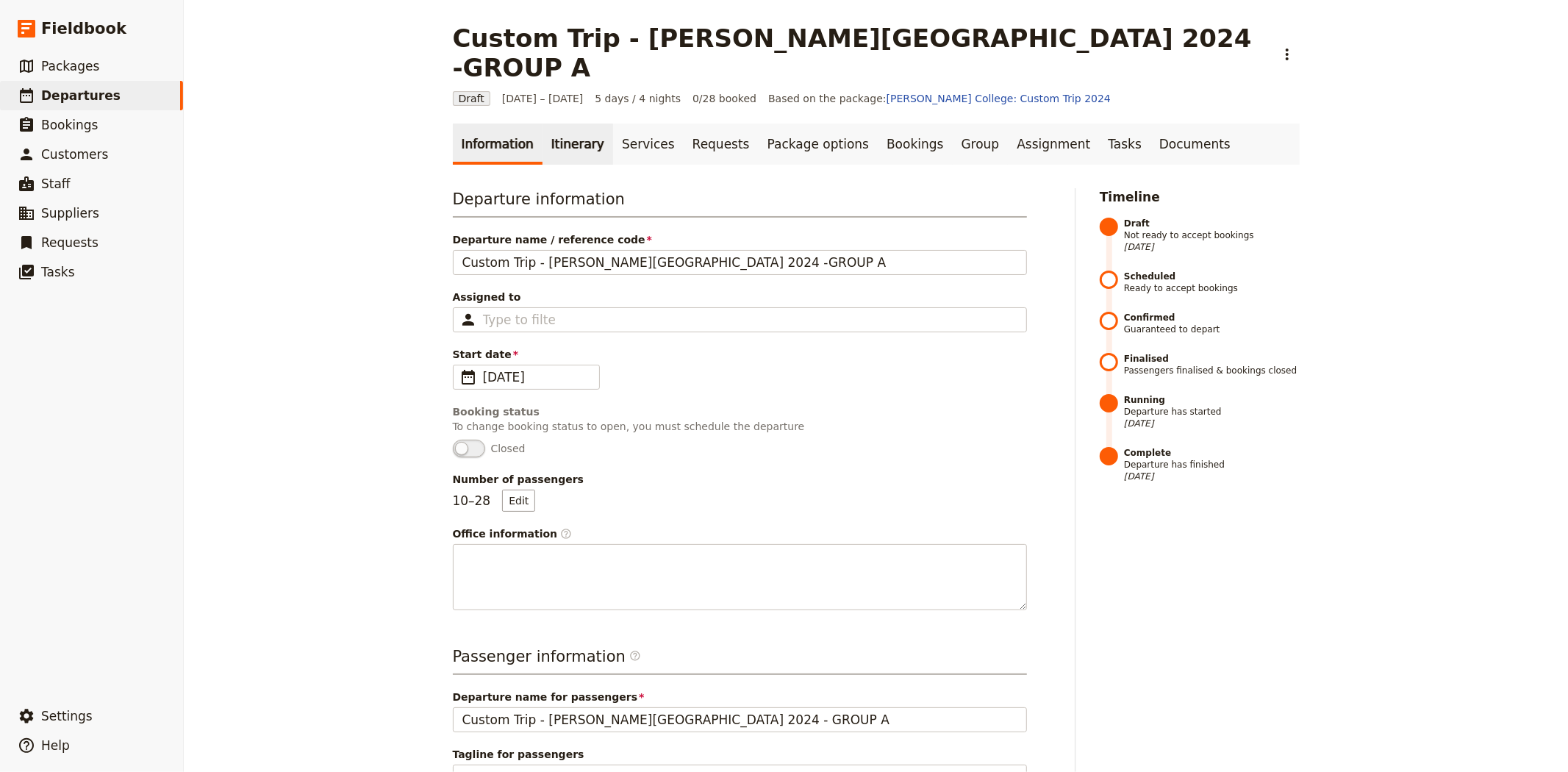
click at [553, 123] on link "Itinerary" at bounding box center [577, 143] width 71 height 41
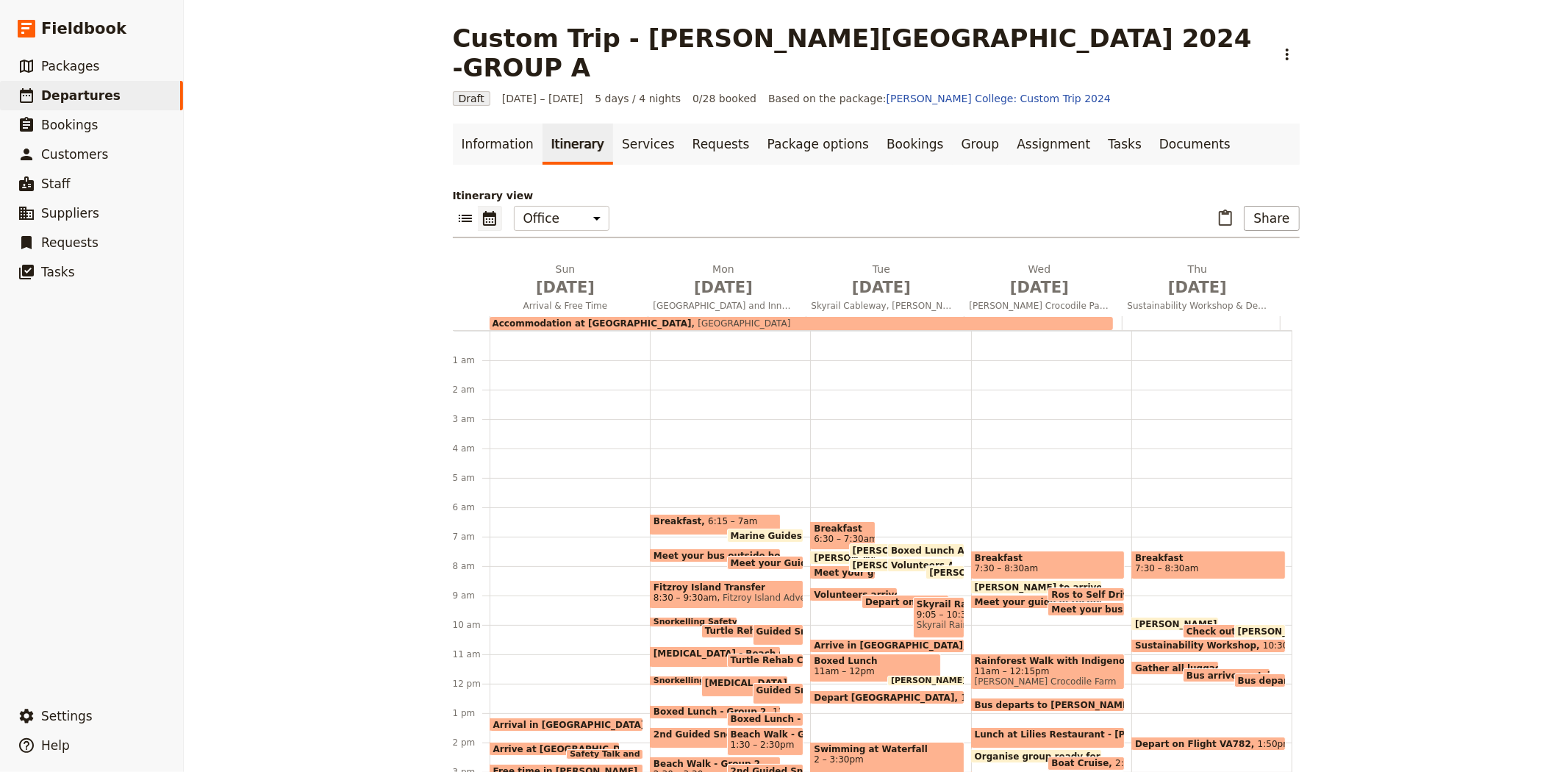
scroll to position [169, 0]
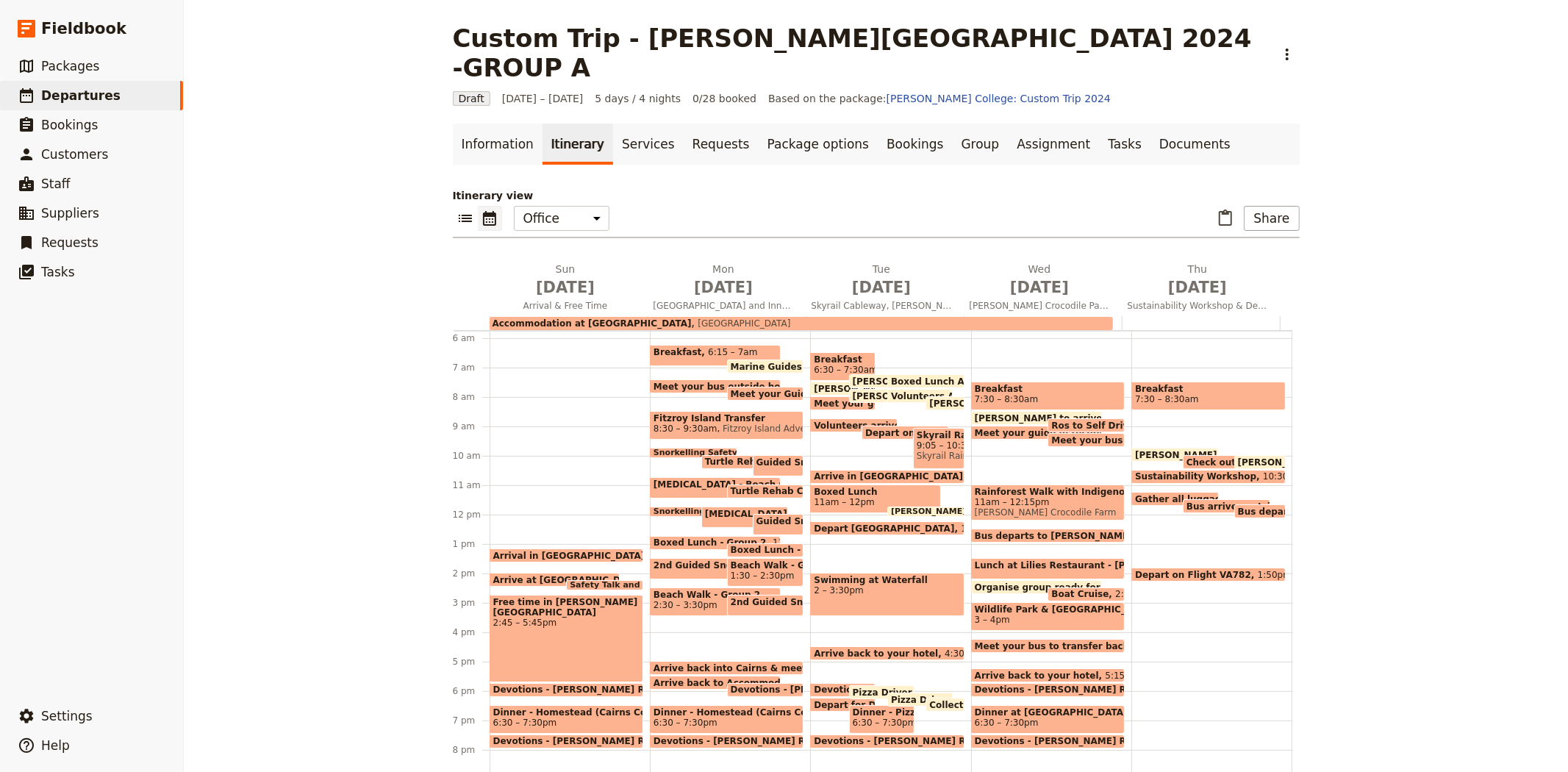
click at [542, 718] on span "6:30 – 7:30pm" at bounding box center [567, 723] width 147 height 10
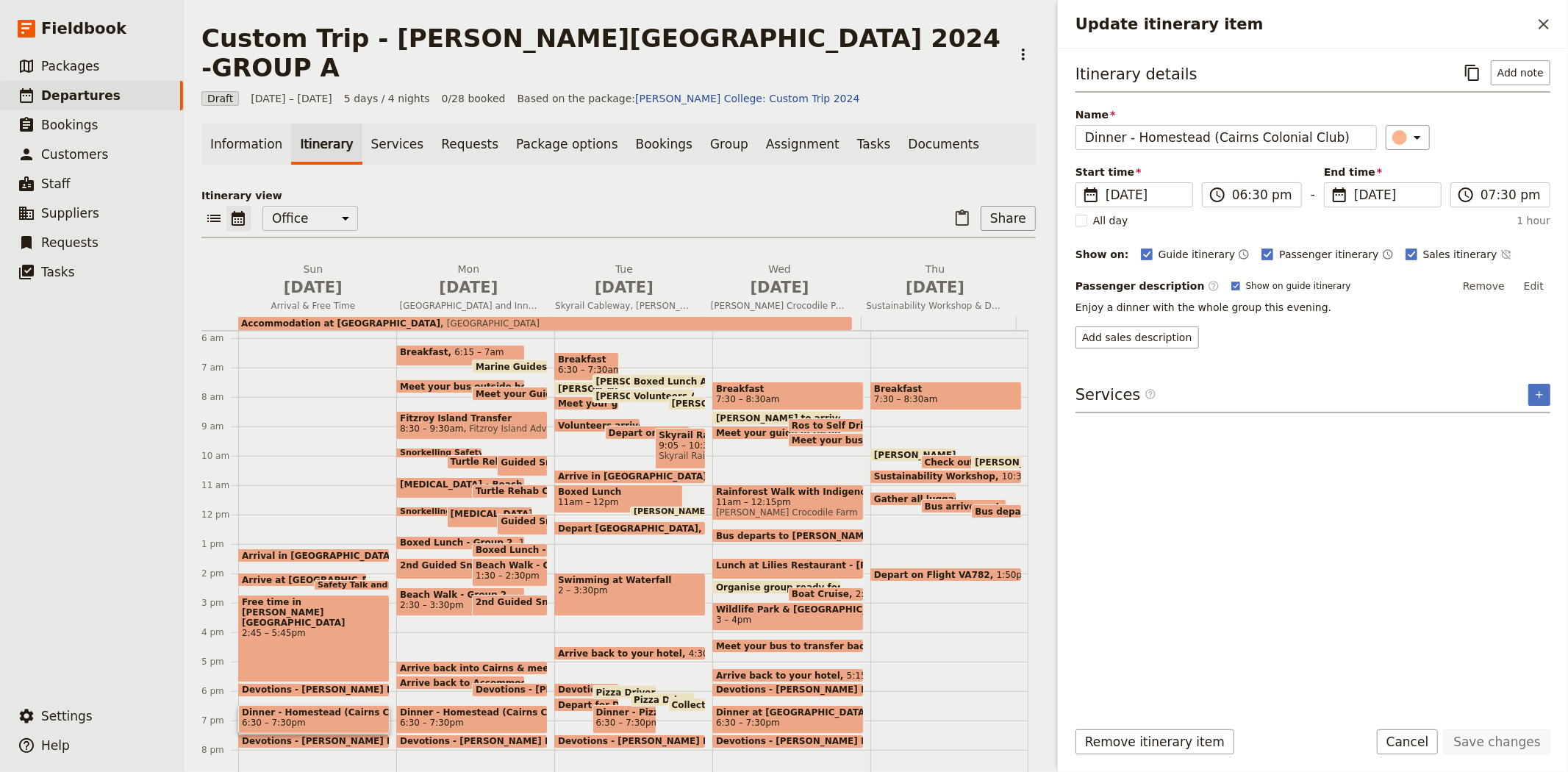
click at [409, 718] on span "6:30 – 7:30pm" at bounding box center [432, 723] width 64 height 10
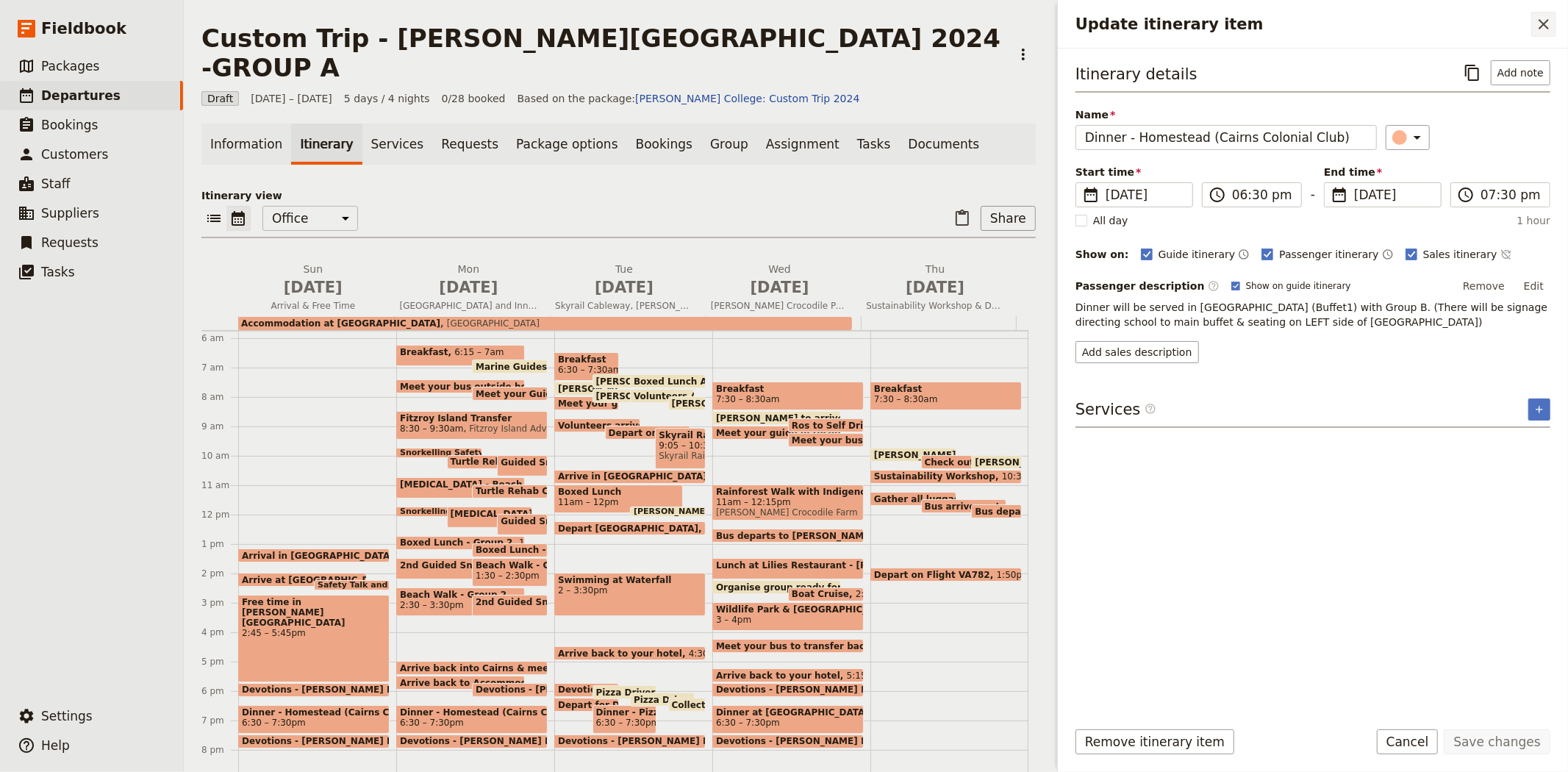
click at [1532, 27] on button "​" at bounding box center [1544, 24] width 25 height 25
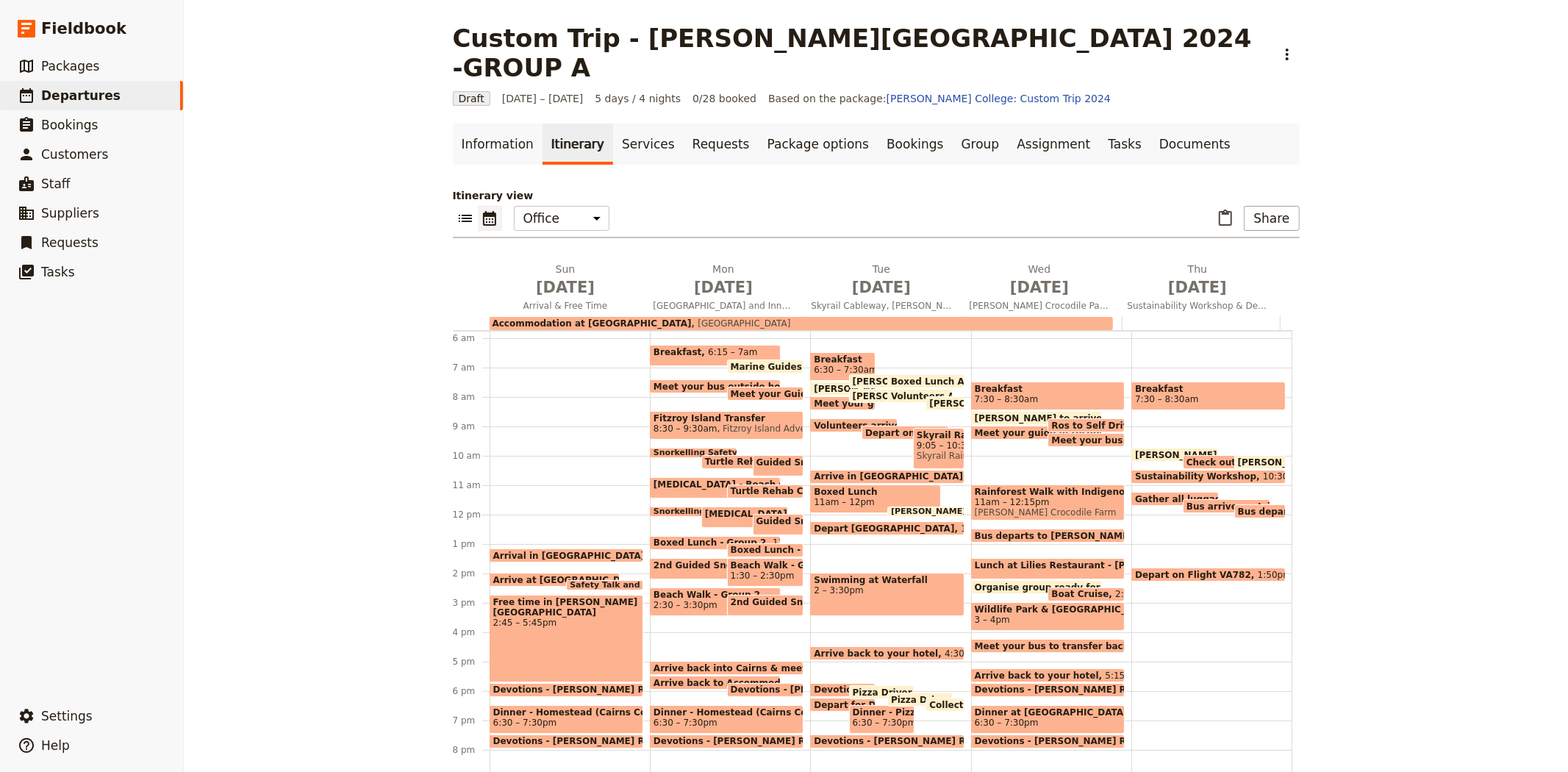
click at [1458, 235] on div "Custom Trip - [PERSON_NAME][GEOGRAPHIC_DATA] 2024 -GROUP A ​ Draft [DATE] – [DA…" at bounding box center [876, 386] width 1384 height 772
click at [76, 98] on span "Departures" at bounding box center [81, 95] width 79 height 15
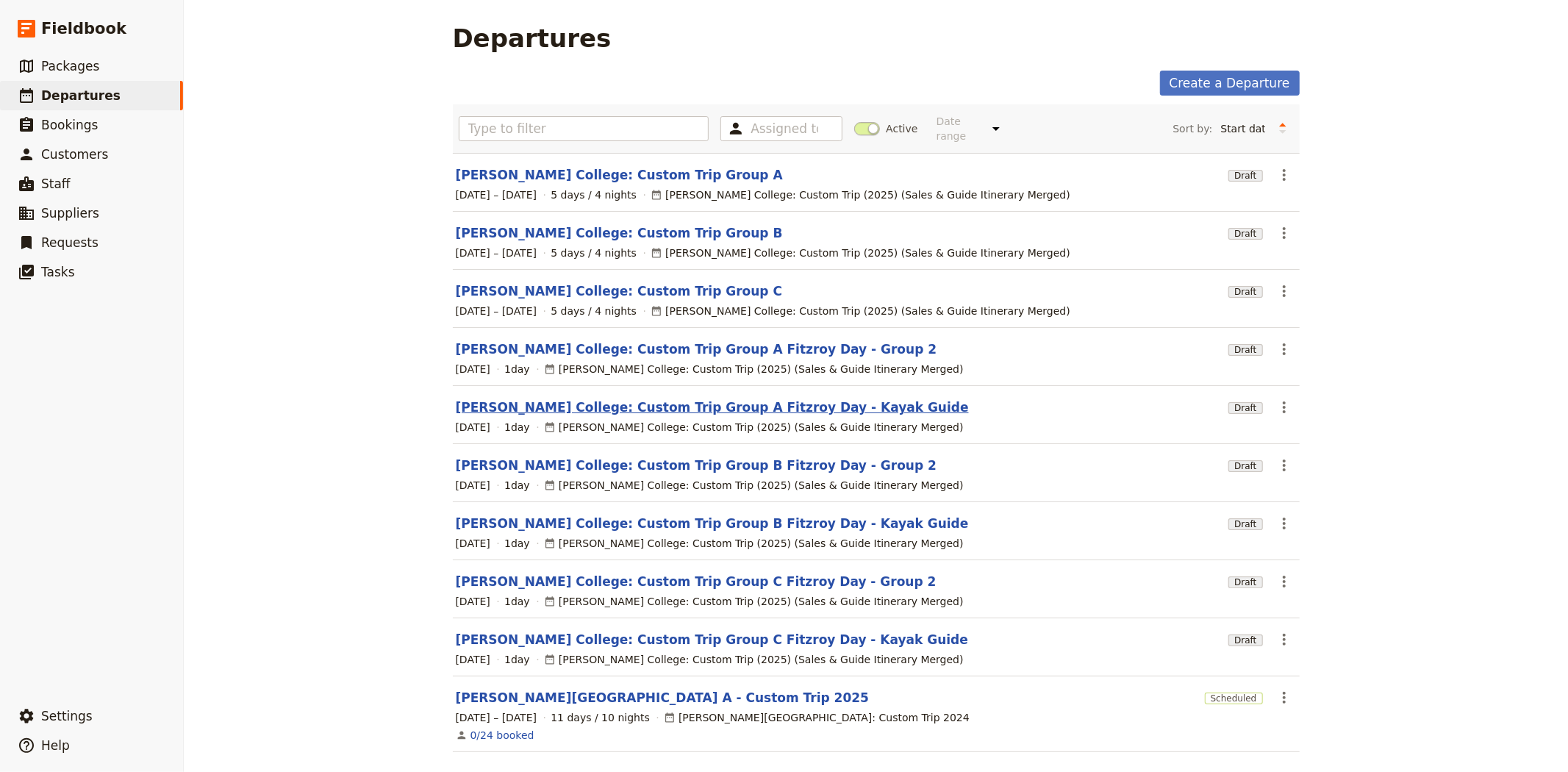
click at [636, 398] on link "[PERSON_NAME] College: Custom Trip Group A Fitzroy Day - Kayak Guide" at bounding box center [712, 407] width 513 height 18
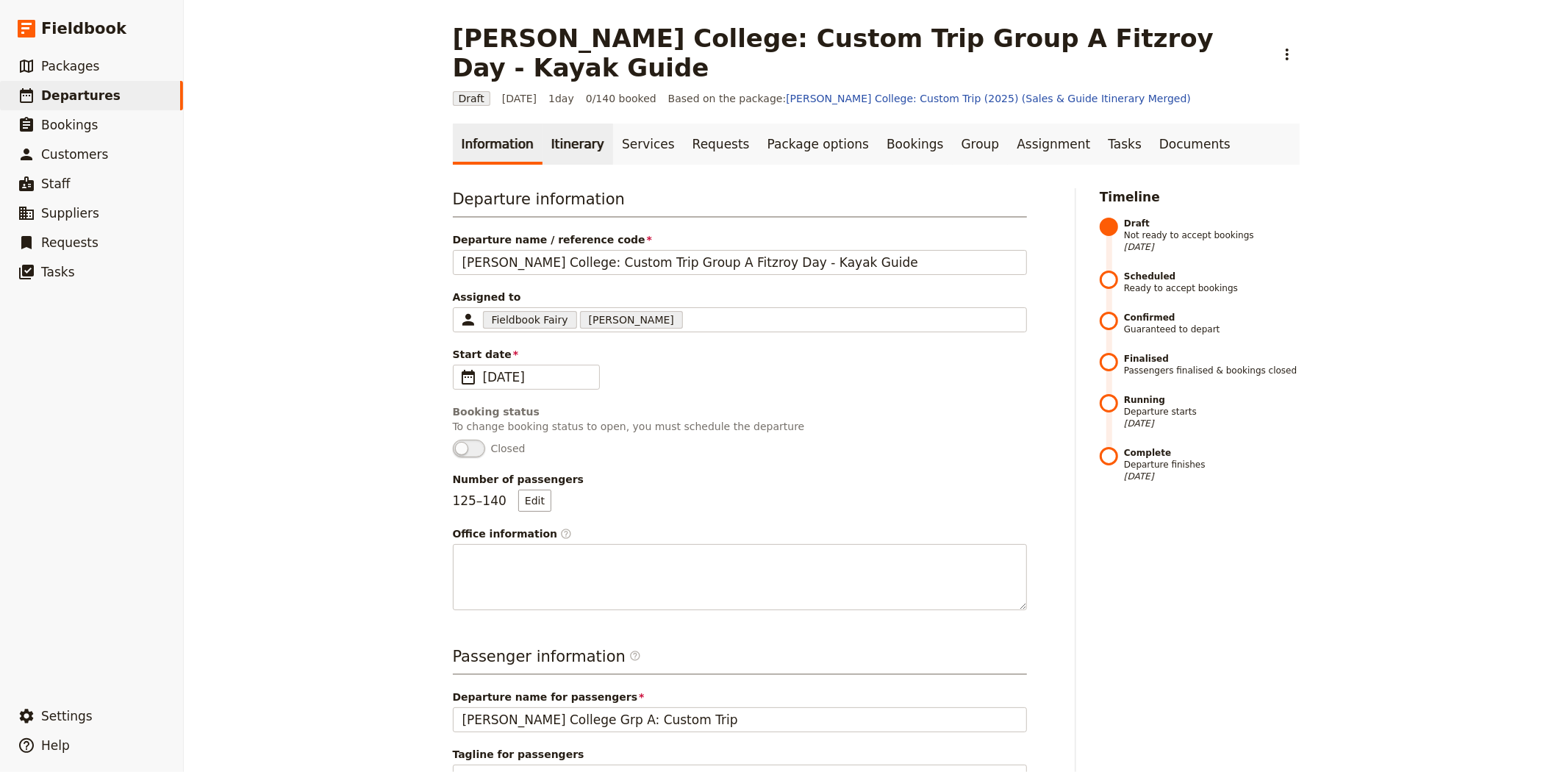
click at [578, 123] on link "Itinerary" at bounding box center [577, 143] width 71 height 41
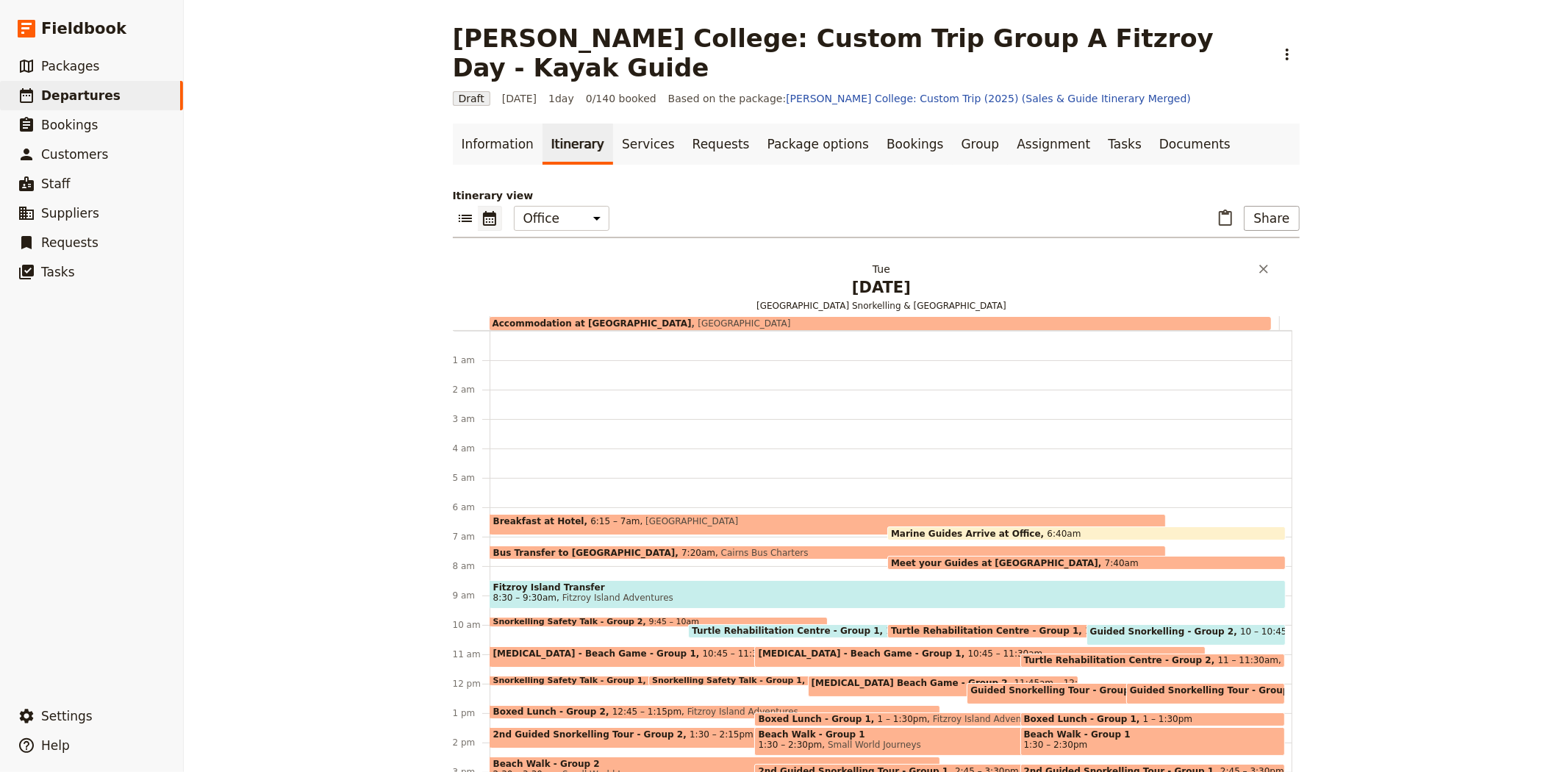
scroll to position [169, 0]
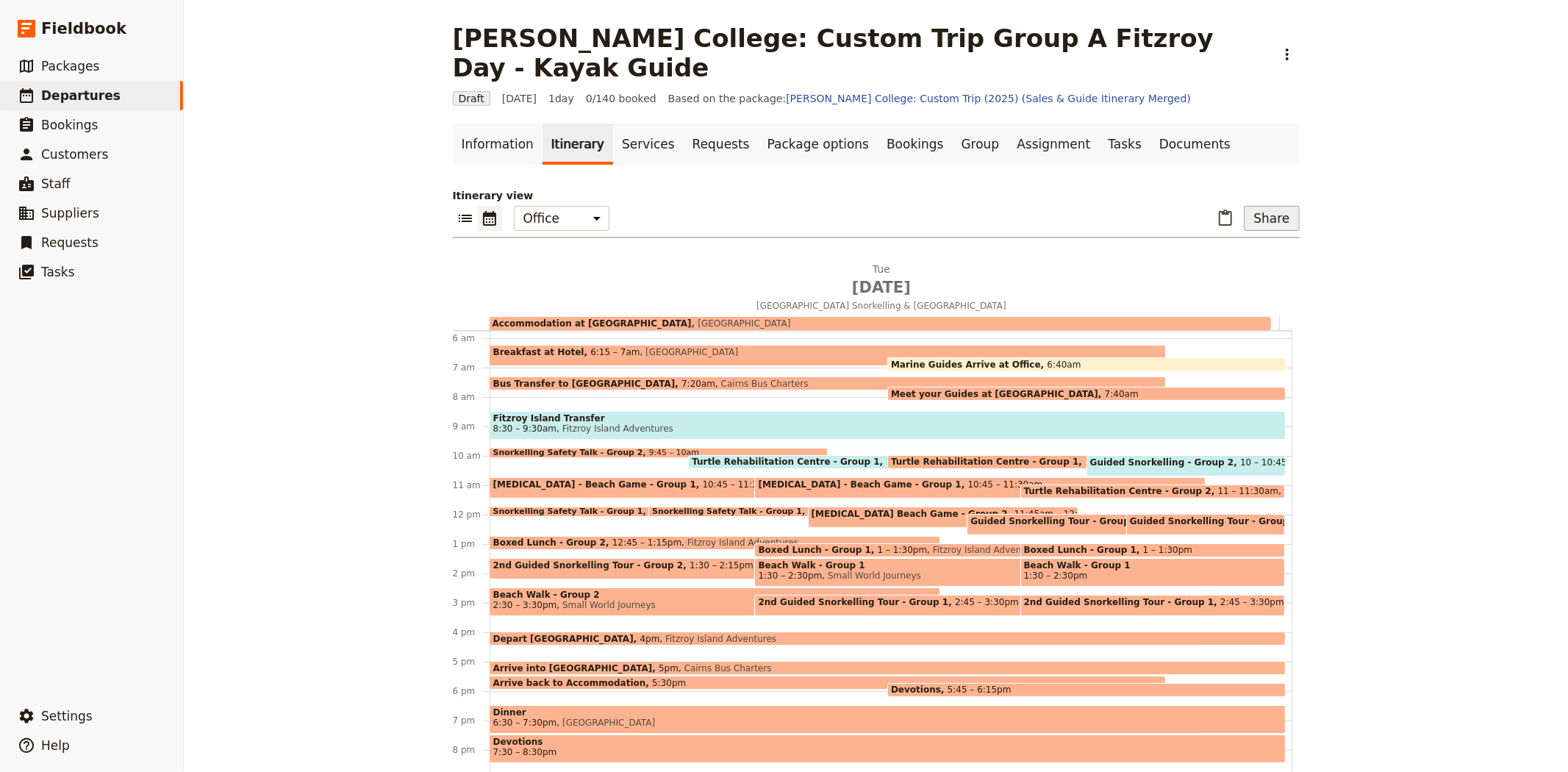
click at [1266, 206] on button "Share" at bounding box center [1271, 218] width 55 height 25
click at [1245, 244] on span "Guide itinerary" at bounding box center [1219, 242] width 77 height 15
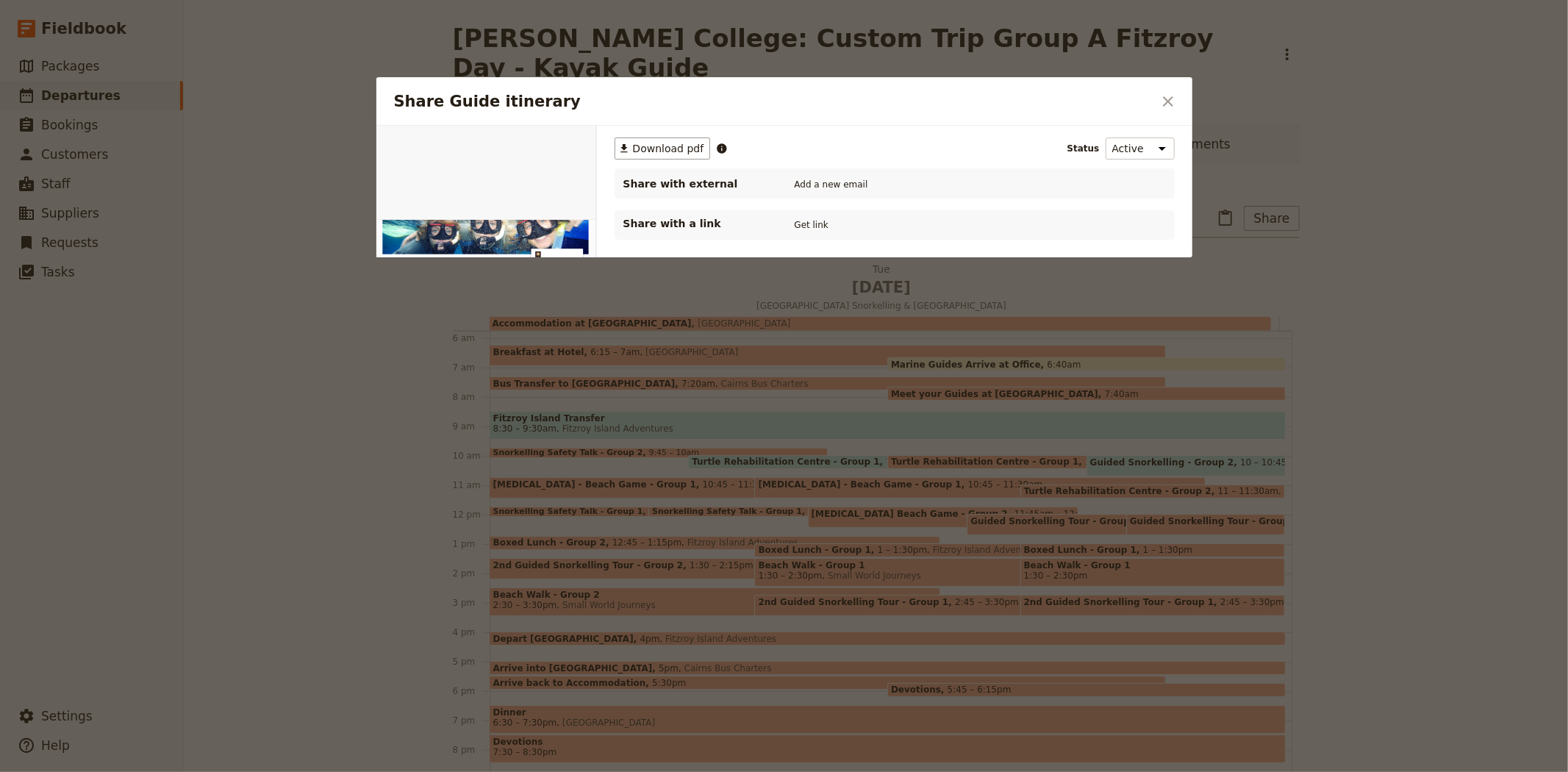
scroll to position [0, 0]
click at [662, 149] on span "Download pdf" at bounding box center [668, 148] width 71 height 15
click at [1178, 105] on button "​" at bounding box center [1168, 101] width 25 height 25
